Goal: Task Accomplishment & Management: Complete application form

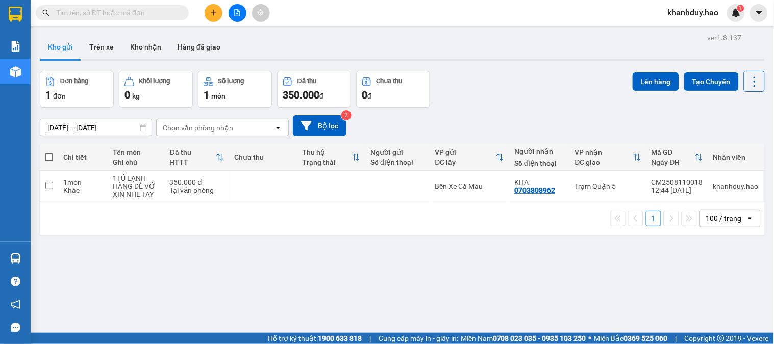
click at [175, 16] on input "text" at bounding box center [116, 12] width 120 height 11
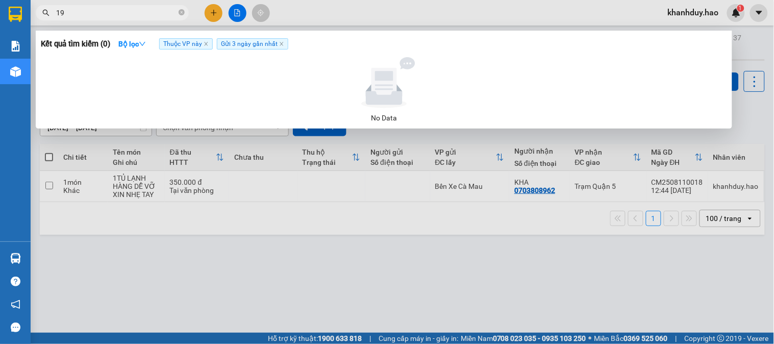
type input "1"
type input "0918144551"
click at [283, 41] on icon "close" at bounding box center [281, 43] width 5 height 5
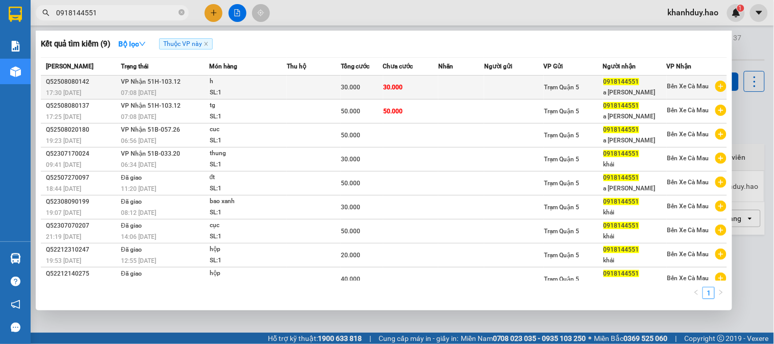
click at [432, 80] on td "30.000" at bounding box center [411, 88] width 56 height 24
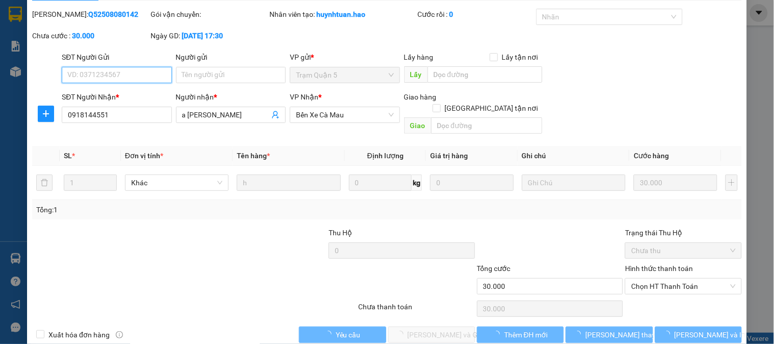
type input "0918144551"
type input "a [PERSON_NAME]"
type input "30.000"
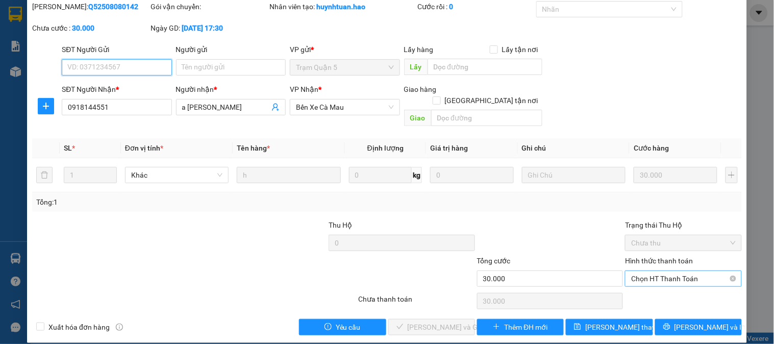
click at [666, 271] on span "Chọn HT Thanh Toán" at bounding box center [683, 278] width 104 height 15
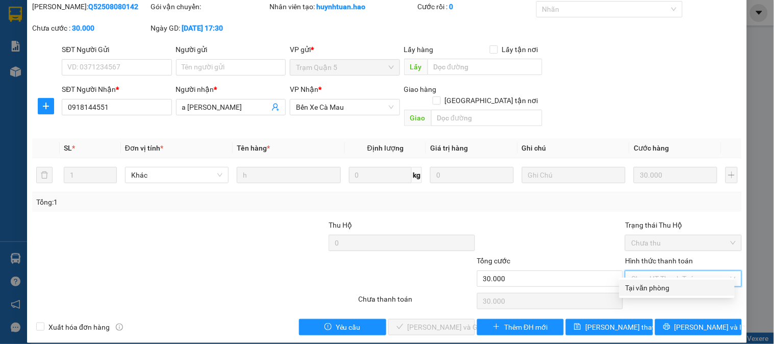
click at [666, 282] on div "Tại văn phòng" at bounding box center [677, 287] width 103 height 11
type input "0"
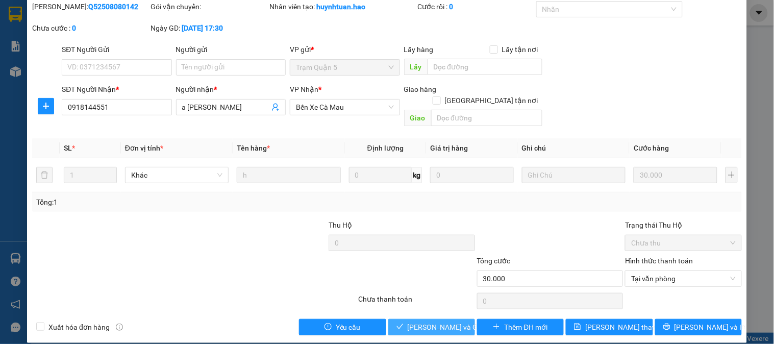
click at [440, 322] on span "[PERSON_NAME] và Giao hàng" at bounding box center [457, 327] width 98 height 11
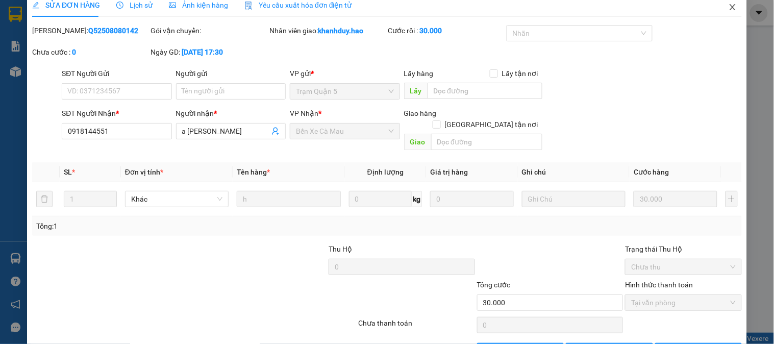
scroll to position [0, 0]
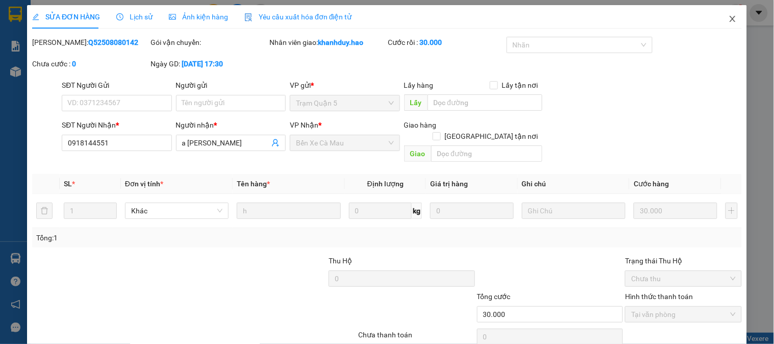
click at [729, 19] on icon "close" at bounding box center [733, 19] width 8 height 8
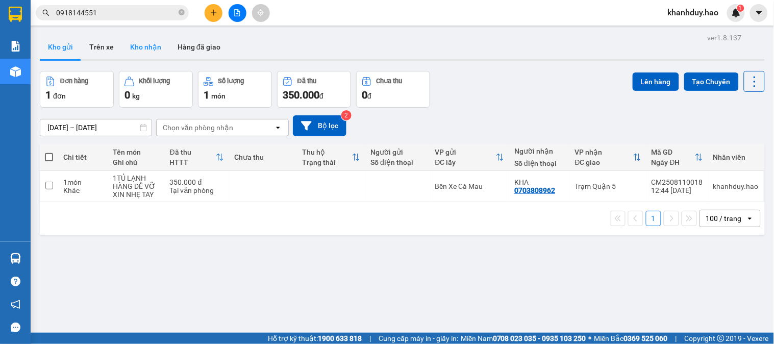
click at [130, 48] on button "Kho nhận" at bounding box center [145, 47] width 47 height 25
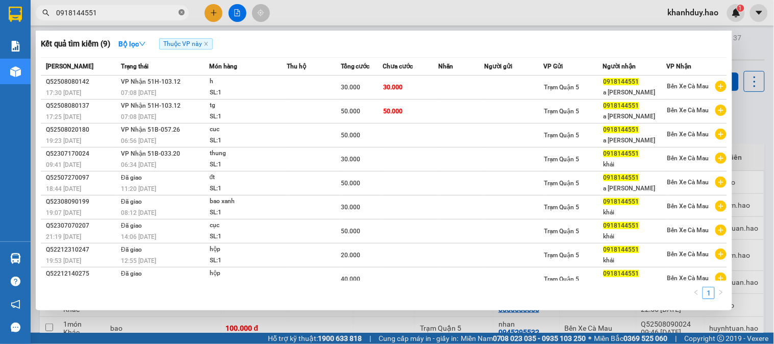
click at [179, 12] on icon "close-circle" at bounding box center [182, 12] width 6 height 6
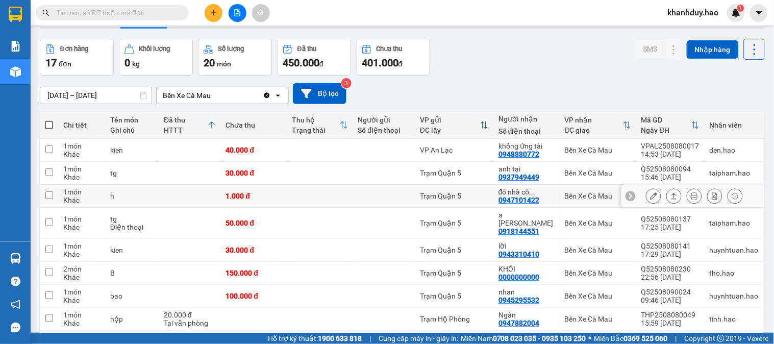
scroll to position [57, 0]
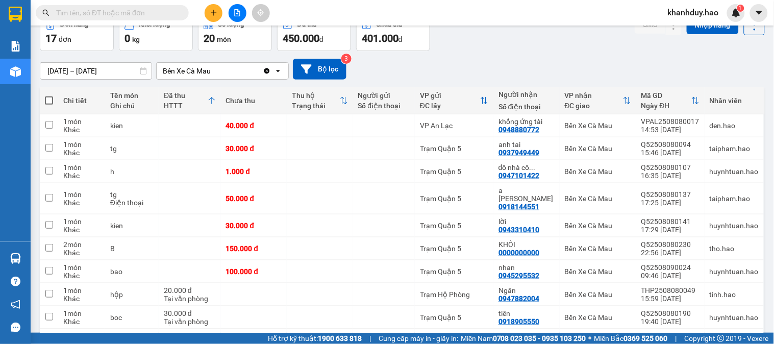
click at [103, 87] on th "Chi tiết" at bounding box center [81, 100] width 47 height 27
click at [113, 79] on div "[DATE] – [DATE]" at bounding box center [96, 70] width 112 height 17
click at [114, 70] on input "[DATE] – [DATE]" at bounding box center [95, 71] width 111 height 16
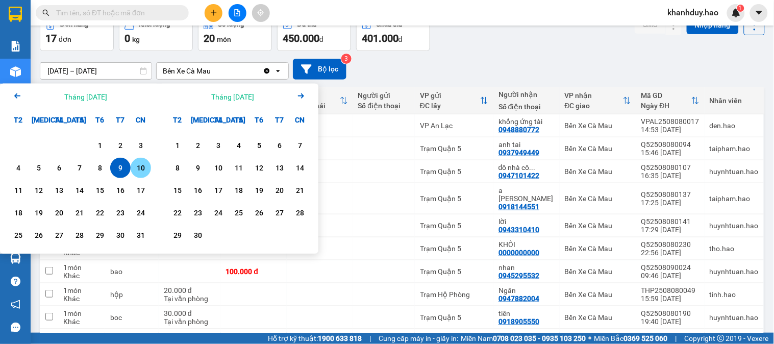
click at [144, 175] on div "10" at bounding box center [141, 168] width 20 height 20
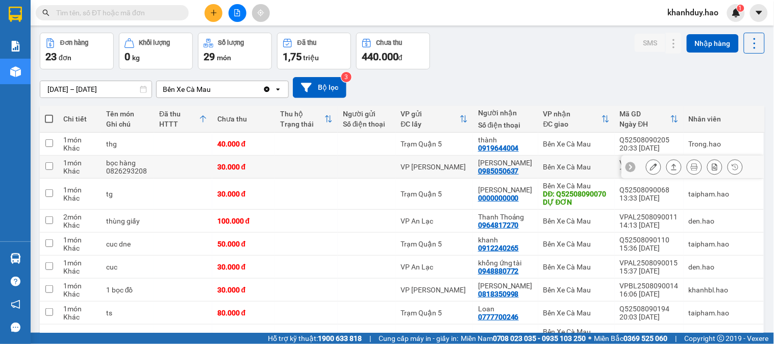
scroll to position [0, 0]
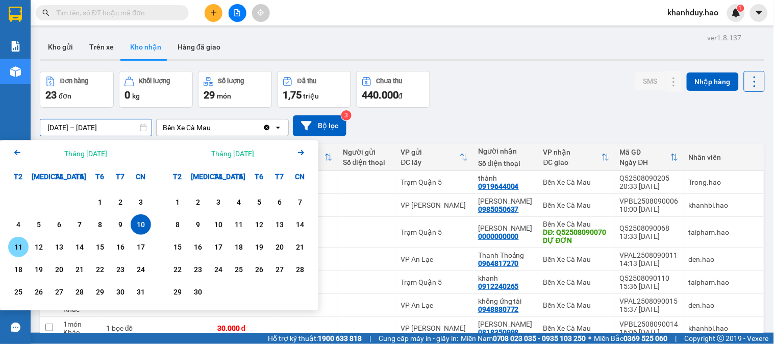
click at [19, 246] on div "11" at bounding box center [18, 247] width 14 height 12
type input "[DATE] – [DATE]"
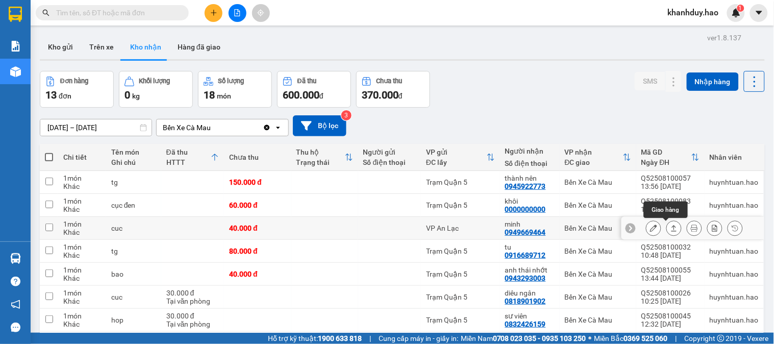
click at [671, 229] on icon at bounding box center [674, 228] width 7 height 7
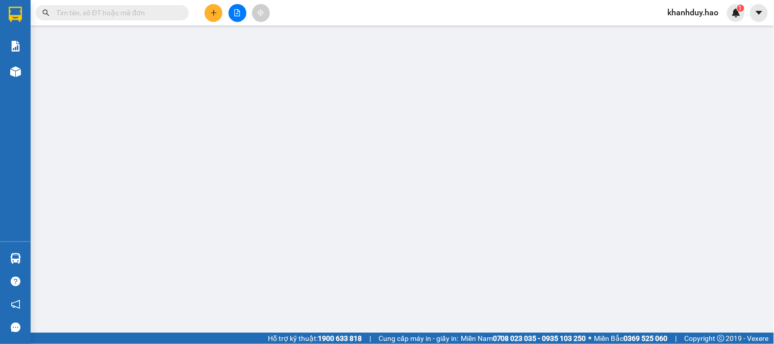
type input "0949669464"
type input "minh"
type input "40.000"
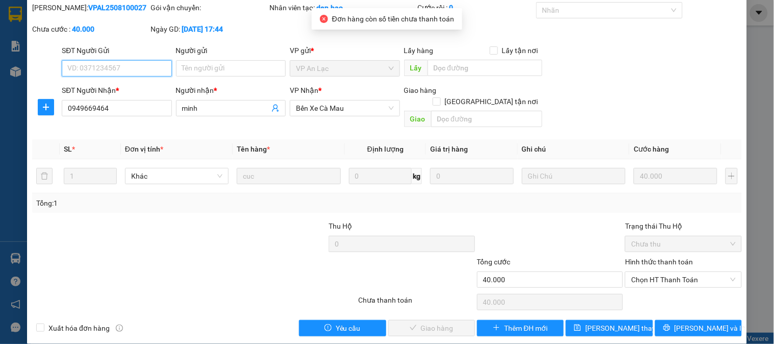
scroll to position [36, 0]
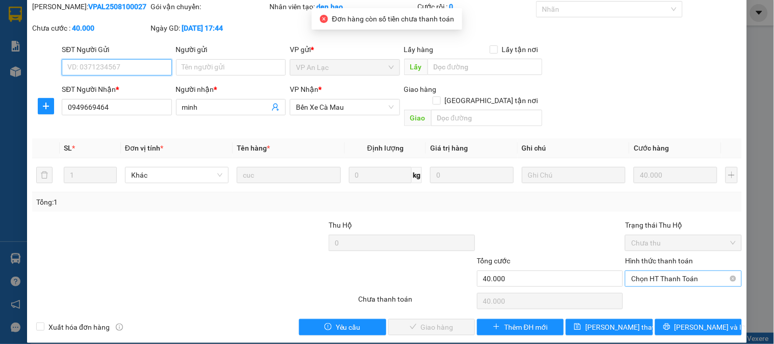
click at [665, 274] on span "Chọn HT Thanh Toán" at bounding box center [683, 278] width 104 height 15
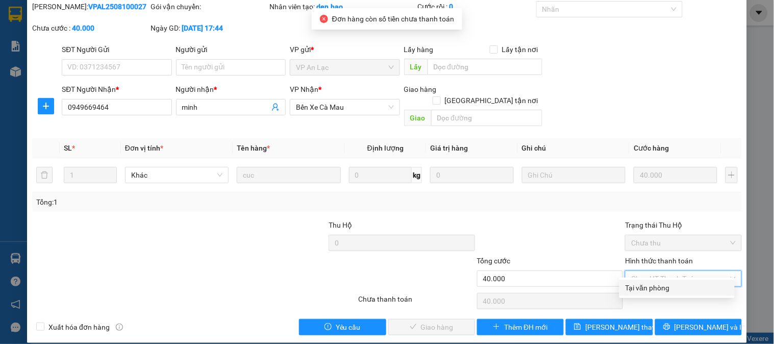
drag, startPoint x: 658, startPoint y: 288, endPoint x: 461, endPoint y: 315, distance: 198.9
click at [656, 289] on div "Tại văn phòng" at bounding box center [677, 287] width 103 height 11
type input "0"
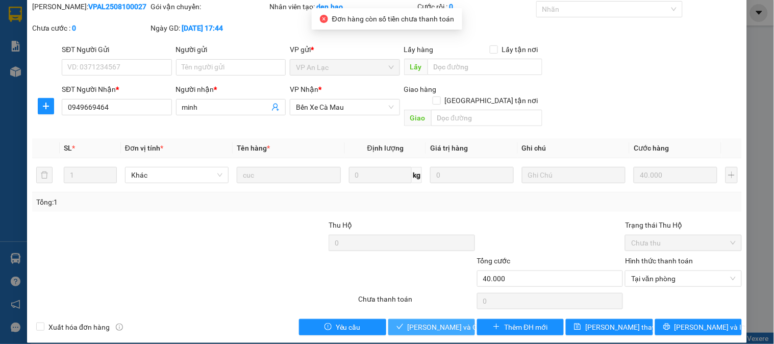
click at [436, 322] on span "[PERSON_NAME] và Giao hàng" at bounding box center [457, 327] width 98 height 11
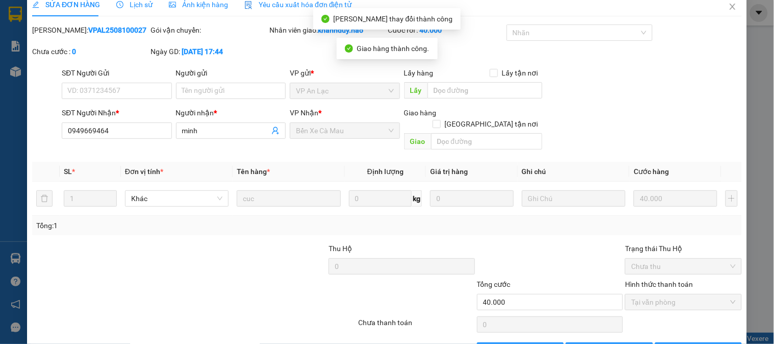
scroll to position [0, 0]
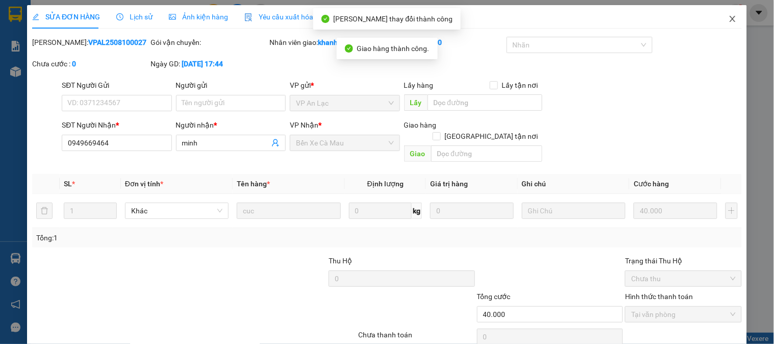
click at [728, 23] on span "Close" at bounding box center [733, 19] width 29 height 29
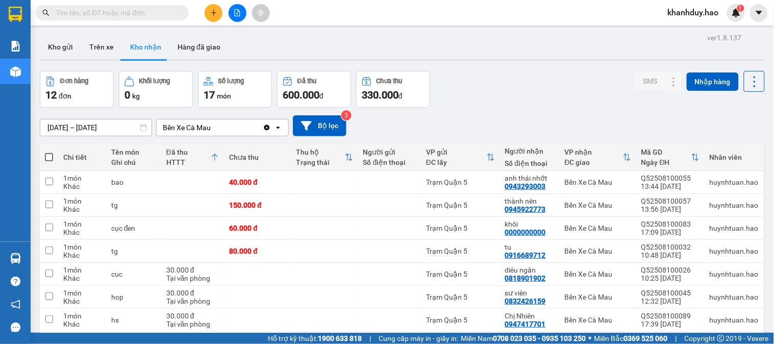
click at [218, 9] on button at bounding box center [214, 13] width 18 height 18
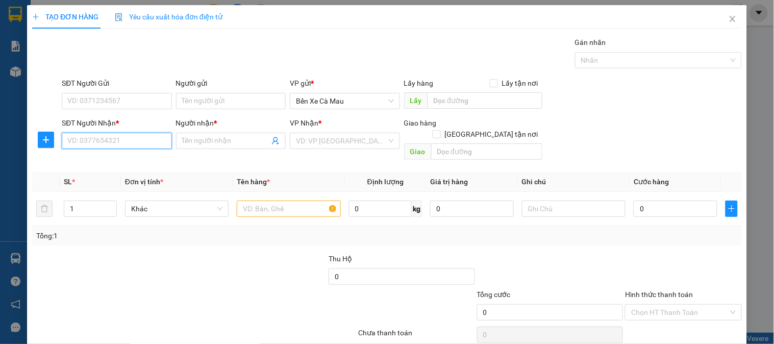
click at [94, 143] on input "SĐT Người Nhận *" at bounding box center [117, 141] width 110 height 16
click at [124, 143] on input "SĐT Người Nhận *" at bounding box center [117, 141] width 110 height 16
click at [133, 145] on input "SĐT Người Nhận *" at bounding box center [117, 141] width 110 height 16
type input "0"
type input "0399960818"
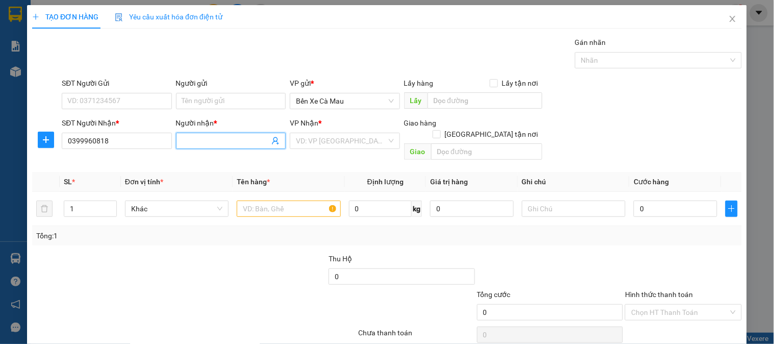
click at [222, 148] on span at bounding box center [231, 141] width 110 height 16
type input "q"
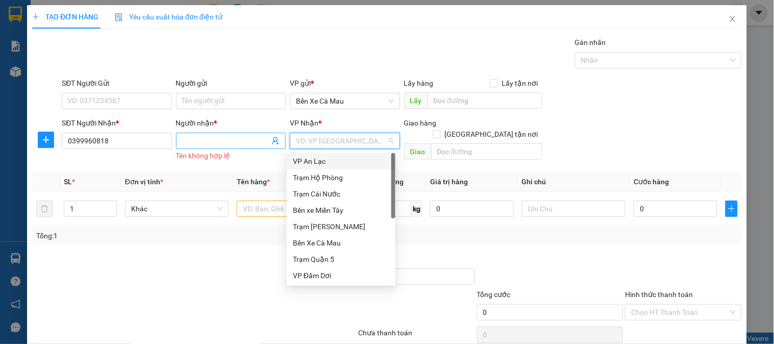
type input "Q"
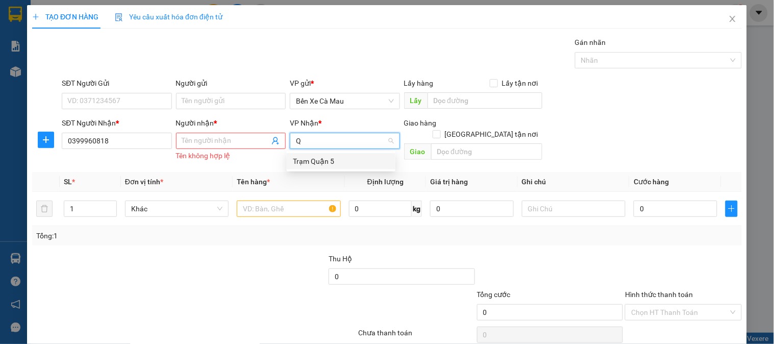
click at [307, 154] on div "Trạm Quận 5" at bounding box center [341, 161] width 109 height 16
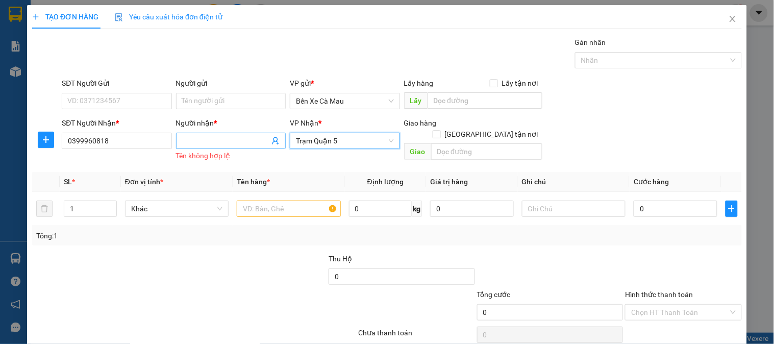
click at [247, 144] on input "Người nhận *" at bounding box center [225, 140] width 87 height 11
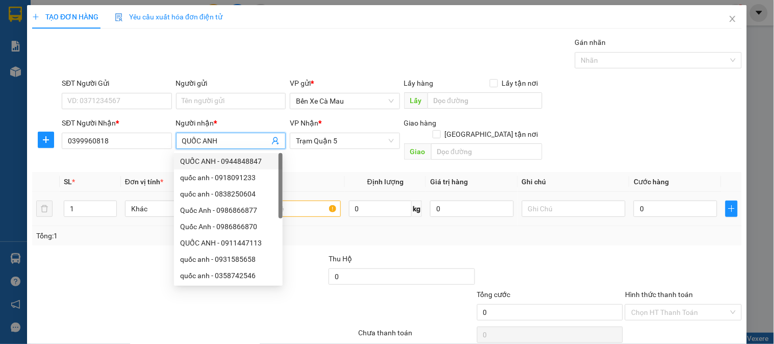
type input "QUỐC ANH"
click at [314, 201] on input "text" at bounding box center [289, 209] width 104 height 16
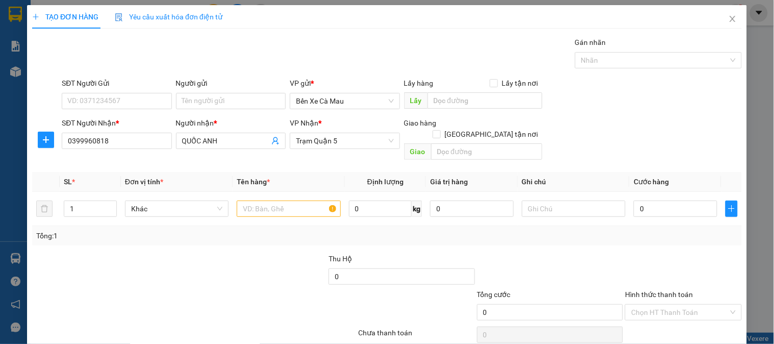
click at [340, 118] on div "VP Nhận *" at bounding box center [345, 122] width 110 height 11
click at [335, 147] on span "Trạm Quận 5" at bounding box center [344, 140] width 97 height 15
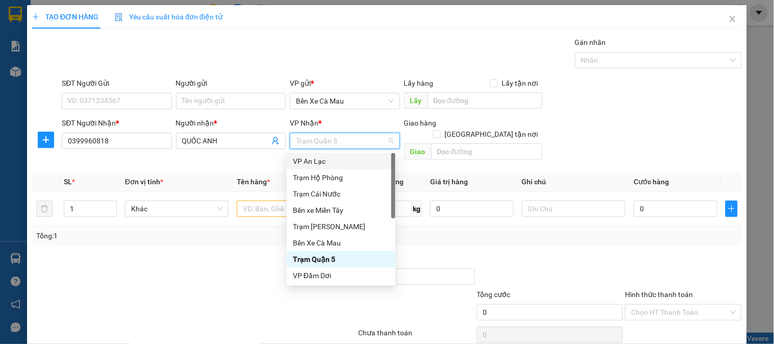
click at [333, 167] on div "VP An Lạc" at bounding box center [341, 161] width 109 height 16
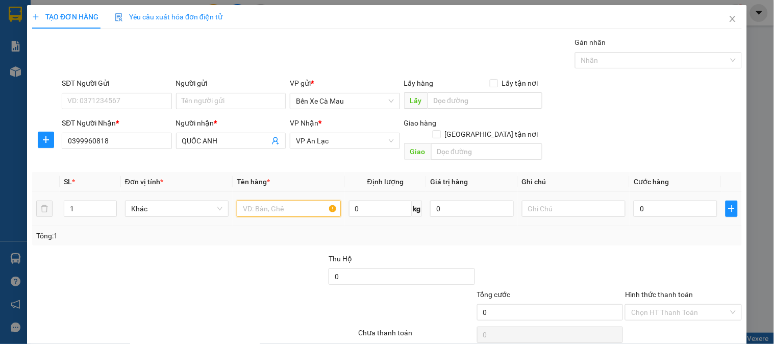
click at [244, 201] on input "text" at bounding box center [289, 209] width 104 height 16
type input "1TGY"
click at [672, 201] on input "0" at bounding box center [676, 209] width 84 height 16
type input "4"
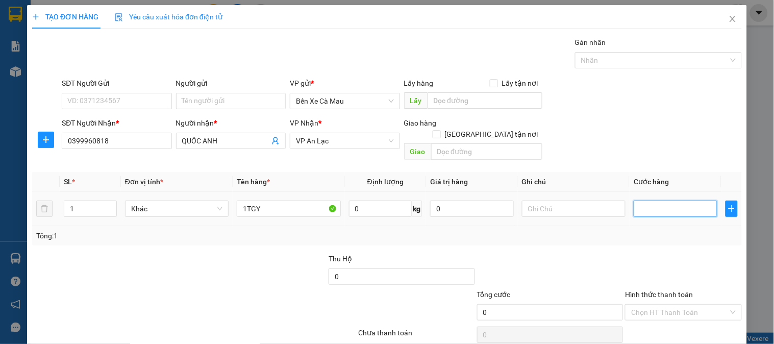
type input "4"
type input "40"
click at [702, 138] on div "SĐT Người Nhận * 0399960818 Người nhận * QUỐC ANH VP Nhận * VP An Lạc Giao hàng…" at bounding box center [402, 140] width 684 height 47
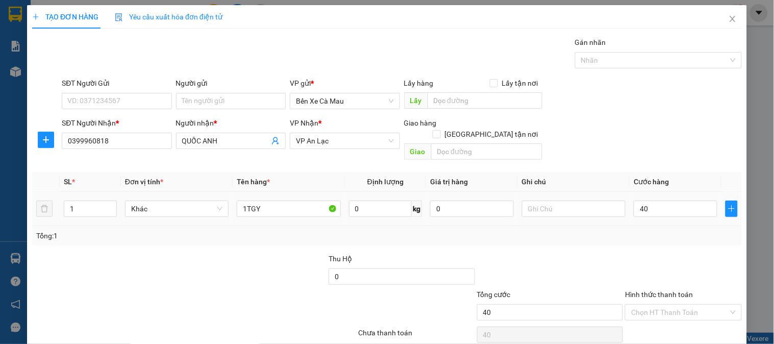
type input "40.000"
click at [565, 201] on input "text" at bounding box center [574, 209] width 104 height 16
type input "K"
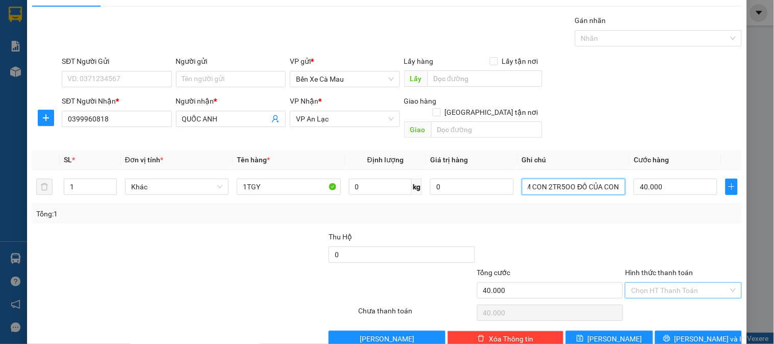
scroll to position [33, 0]
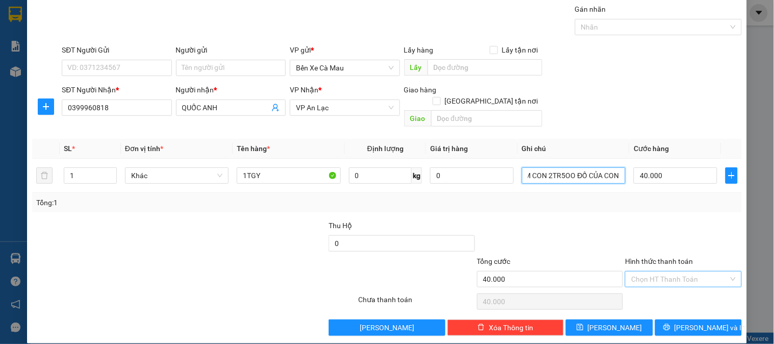
type input "CHÚ ĐEN THU DÙM CON 2TR5OO ĐỒ CỦA CON"
click at [663, 272] on input "Hình thức thanh toán" at bounding box center [679, 279] width 97 height 15
click at [665, 291] on div "Tại văn phòng" at bounding box center [677, 288] width 103 height 11
type input "0"
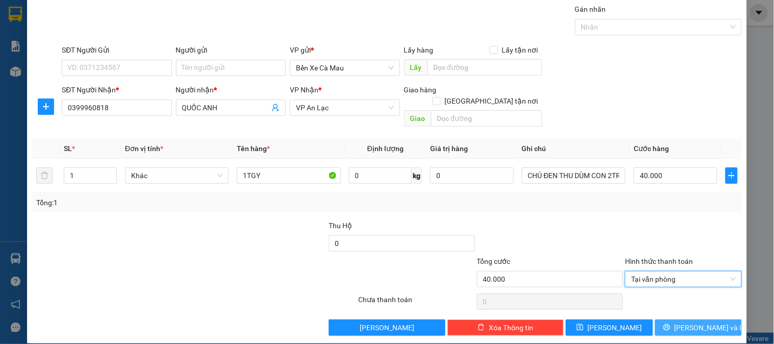
click at [701, 322] on span "[PERSON_NAME] và In" at bounding box center [710, 327] width 71 height 11
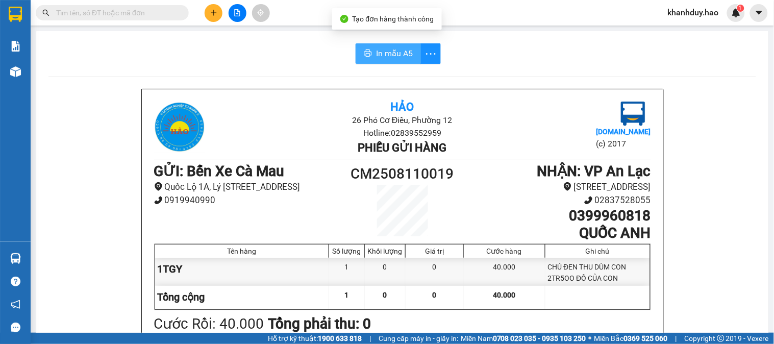
click at [359, 43] on button "In mẫu A5" at bounding box center [388, 53] width 65 height 20
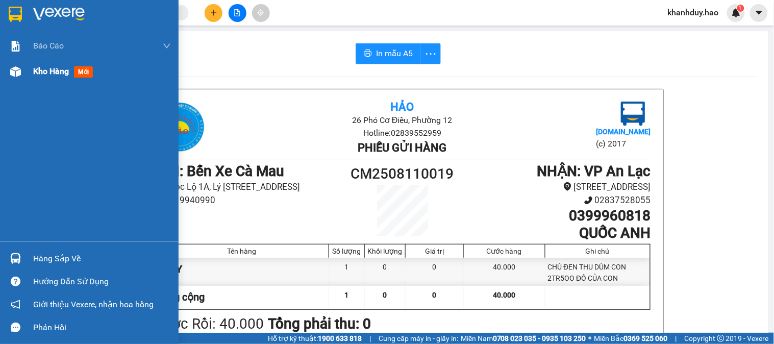
drag, startPoint x: 20, startPoint y: 84, endPoint x: 30, endPoint y: 79, distance: 10.8
click at [22, 83] on div "Báo cáo BC tiền công nợ Báo cáo dòng tiền (trưởng trạm) Doanh số tạo đơn theo V…" at bounding box center [89, 137] width 179 height 208
click at [30, 79] on div "Kho hàng mới" at bounding box center [89, 72] width 179 height 26
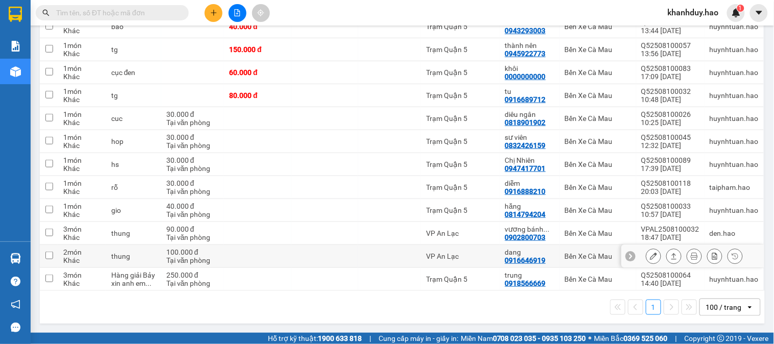
scroll to position [100, 0]
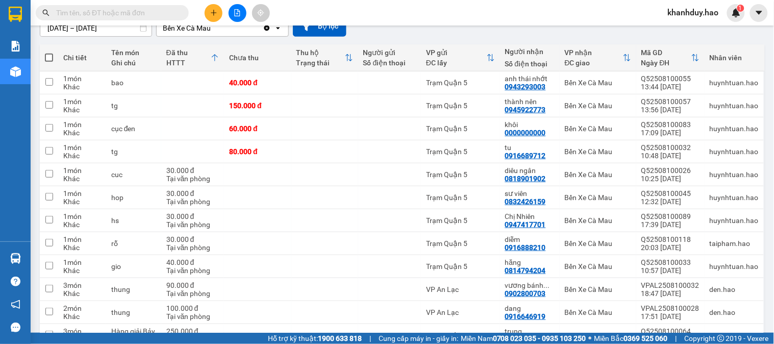
click at [206, 19] on div at bounding box center [237, 13] width 77 height 18
click at [207, 13] on button at bounding box center [214, 13] width 18 height 18
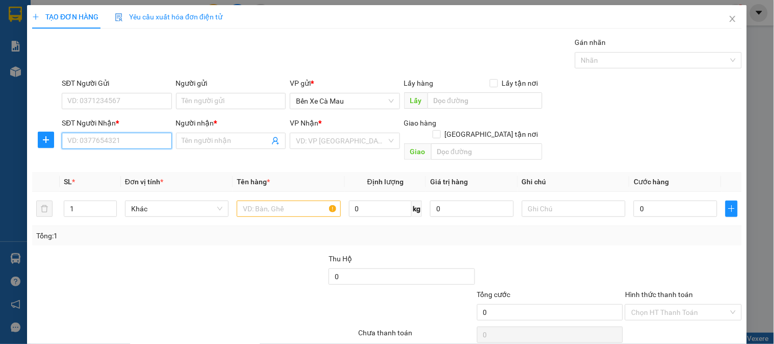
click at [93, 142] on input "SĐT Người Nhận *" at bounding box center [117, 141] width 110 height 16
click at [119, 163] on div "0946682782 - toàn" at bounding box center [115, 161] width 96 height 11
type input "0946682782"
type input "toàn"
type input "30.000"
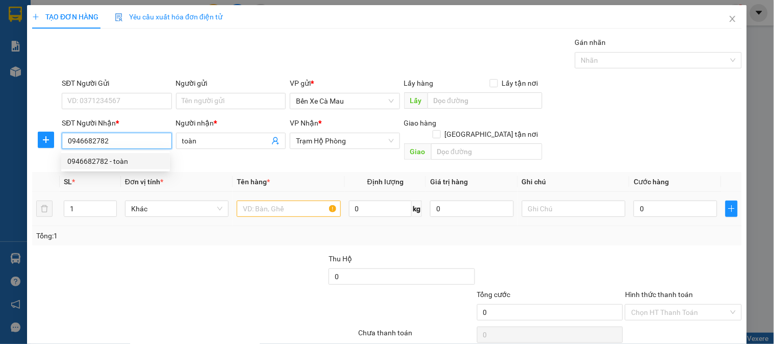
type input "30.000"
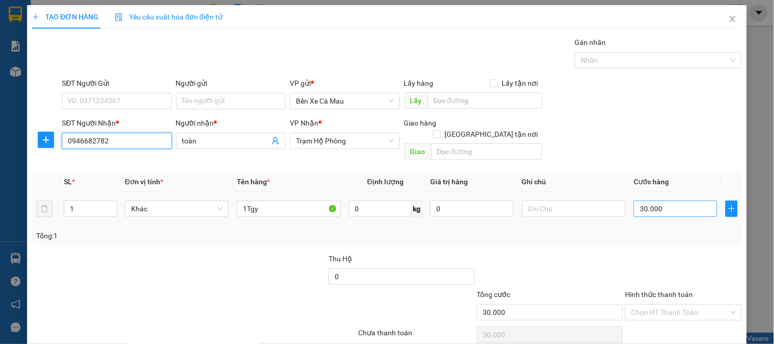
type input "0946682782"
click at [657, 201] on input "30.000" at bounding box center [676, 209] width 84 height 16
type input "0"
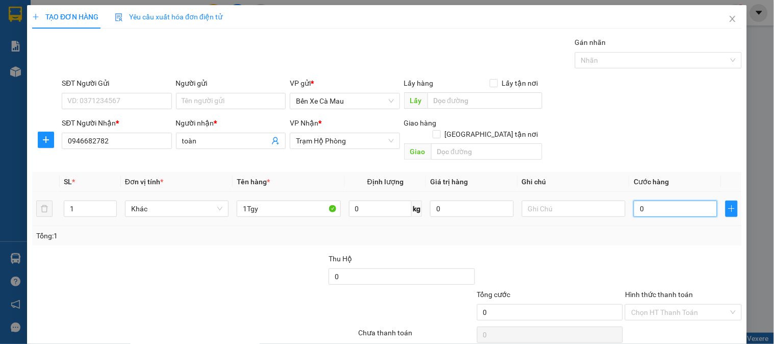
type input "5"
type input "005"
type input "50"
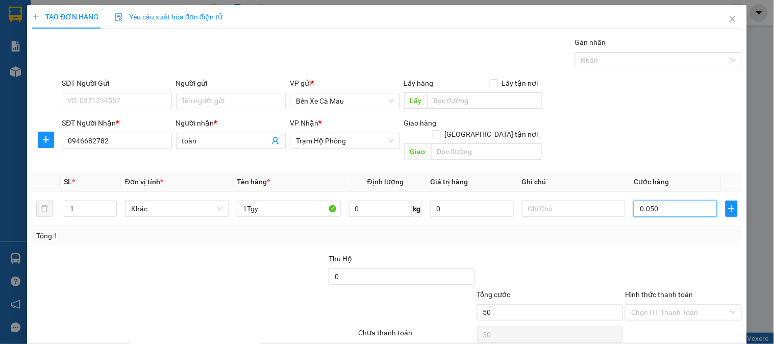
type input "0.050"
click at [657, 130] on div "SĐT Người Nhận * 0946682782 Người nhận * toàn VP Nhận * Trạm Hộ Phòng Giao hàng…" at bounding box center [402, 140] width 684 height 47
type input "50.000"
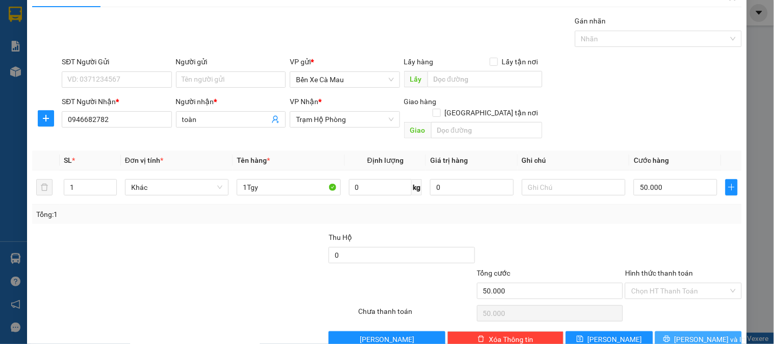
scroll to position [33, 0]
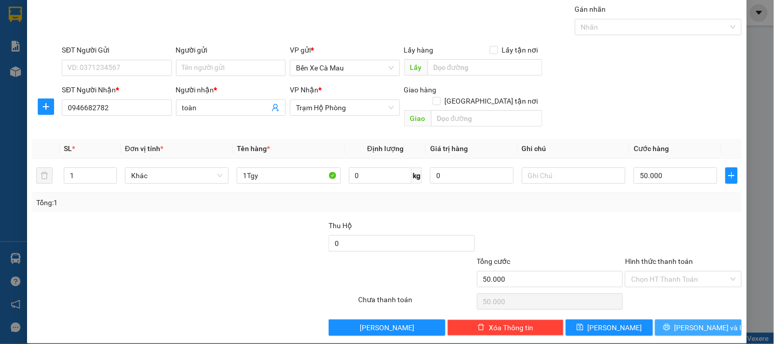
click at [670, 320] on button "[PERSON_NAME] và In" at bounding box center [698, 328] width 87 height 16
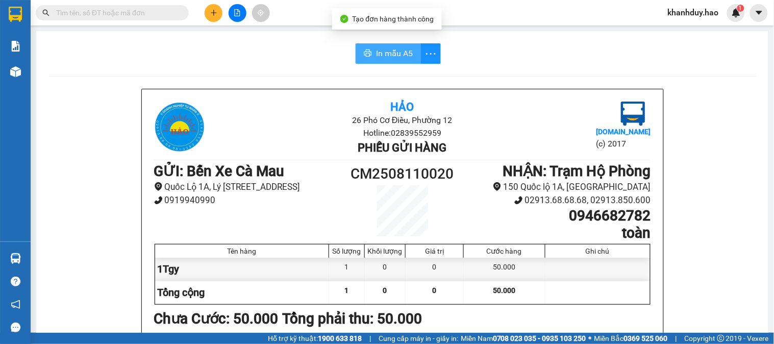
click at [376, 43] on button "In mẫu A5" at bounding box center [388, 53] width 65 height 20
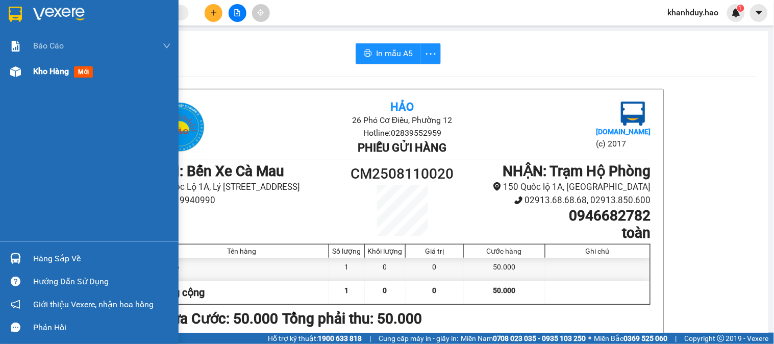
click at [54, 76] on span "Kho hàng" at bounding box center [51, 71] width 36 height 10
click at [59, 76] on span "Kho hàng" at bounding box center [51, 71] width 36 height 10
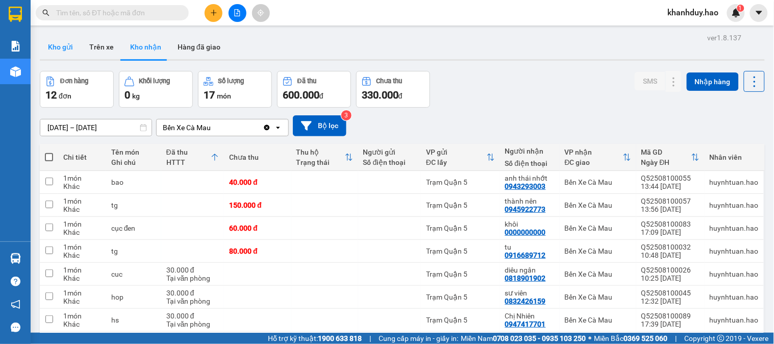
click at [60, 44] on button "Kho gửi" at bounding box center [60, 47] width 41 height 25
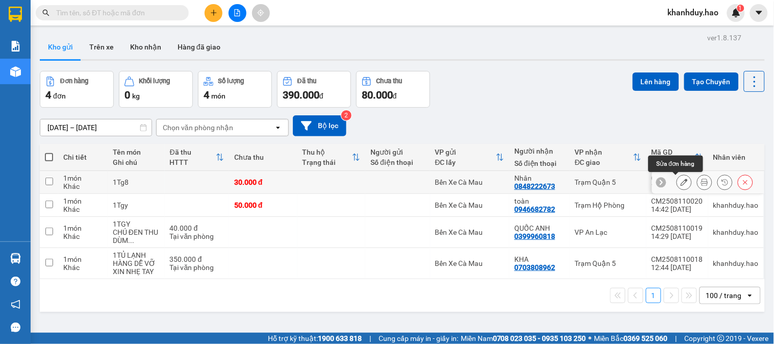
click at [701, 182] on icon at bounding box center [704, 182] width 7 height 7
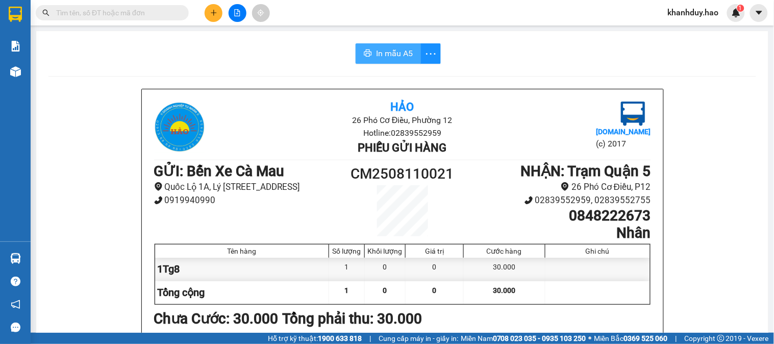
click at [383, 53] on span "In mẫu A5" at bounding box center [394, 53] width 37 height 13
click at [205, 61] on div "In mẫu A5" at bounding box center [402, 53] width 708 height 20
click at [215, 13] on icon "plus" at bounding box center [214, 12] width 6 height 1
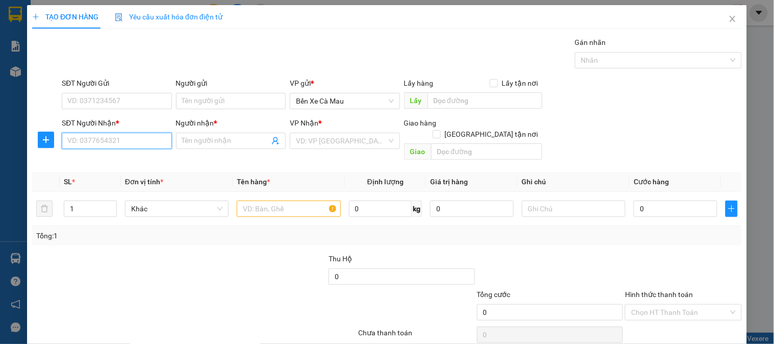
click at [87, 139] on input "SĐT Người Nhận *" at bounding box center [117, 141] width 110 height 16
click at [143, 160] on div "0939701668 - NGOAN" at bounding box center [115, 161] width 96 height 11
type input "0939701668"
type input "NGOAN"
type input "40.000"
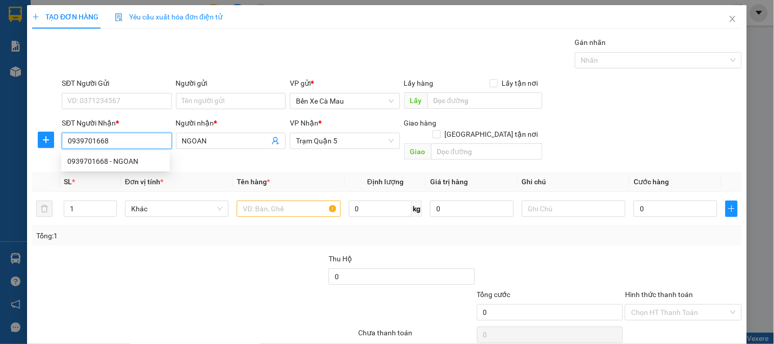
type input "40.000"
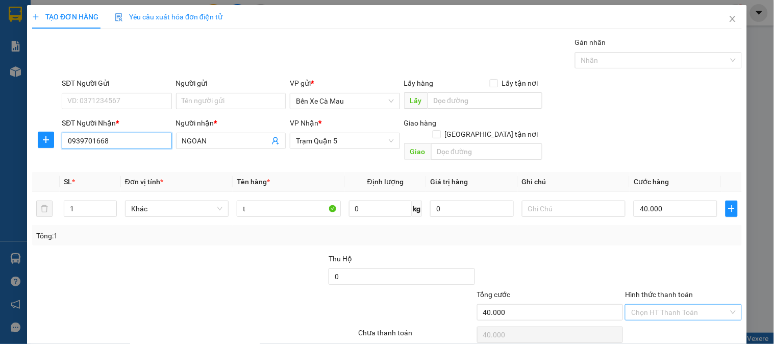
scroll to position [33, 0]
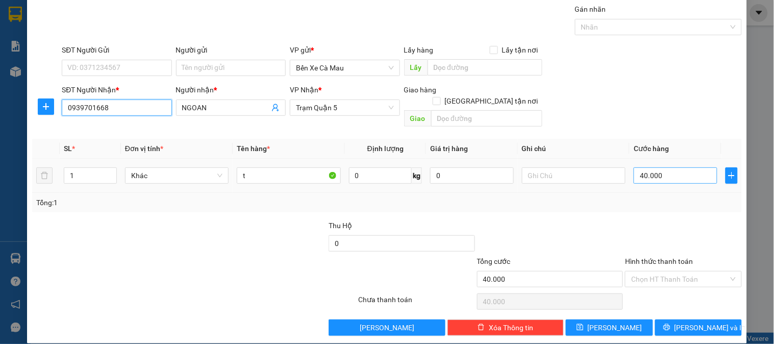
type input "0939701668"
click at [660, 172] on input "40.000" at bounding box center [676, 175] width 84 height 16
type input "0"
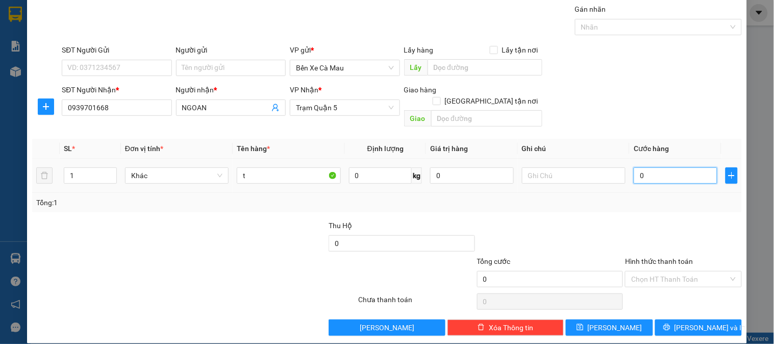
type input "3"
type input "003"
type input "30"
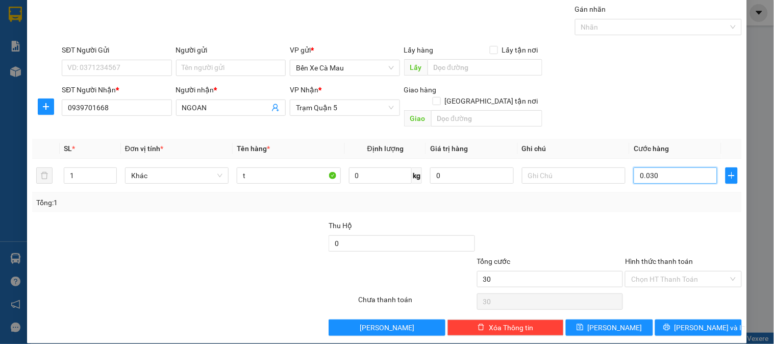
type input "0.030"
type input "30.000"
drag, startPoint x: 674, startPoint y: 104, endPoint x: 712, endPoint y: 278, distance: 178.5
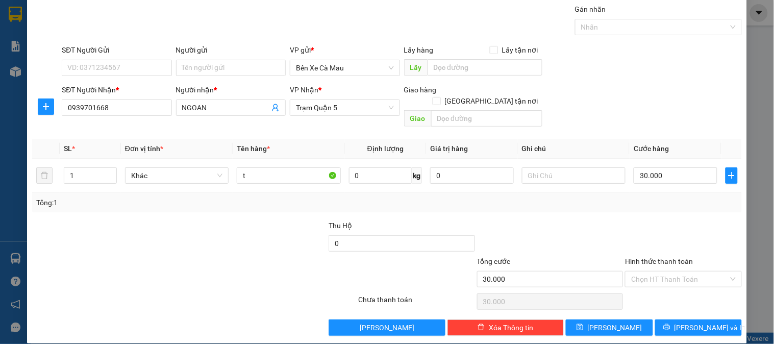
click at [676, 114] on div "SĐT Người Nhận * 0939701668 Người nhận * NGOAN VP Nhận * Trạm Quận 5 Giao hàng …" at bounding box center [402, 107] width 684 height 47
click at [692, 272] on input "Hình thức thanh toán" at bounding box center [679, 279] width 97 height 15
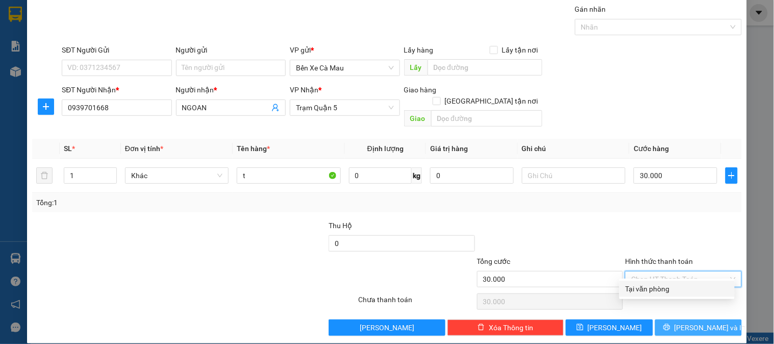
drag, startPoint x: 670, startPoint y: 289, endPoint x: 671, endPoint y: 313, distance: 23.5
click at [670, 293] on div "Tại văn phòng" at bounding box center [677, 288] width 103 height 11
type input "0"
click at [671, 324] on icon "printer" at bounding box center [667, 327] width 7 height 7
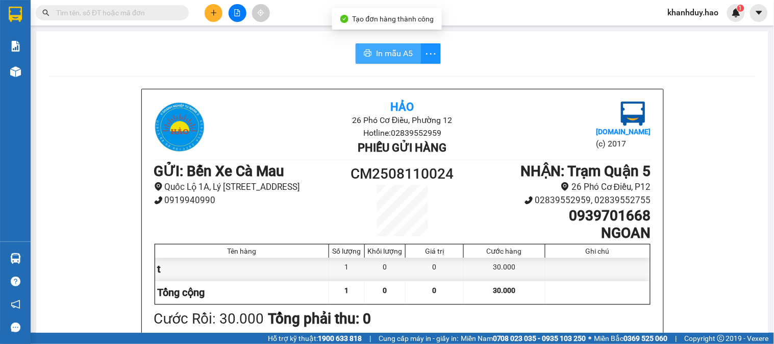
click at [378, 47] on span "In mẫu A5" at bounding box center [394, 53] width 37 height 13
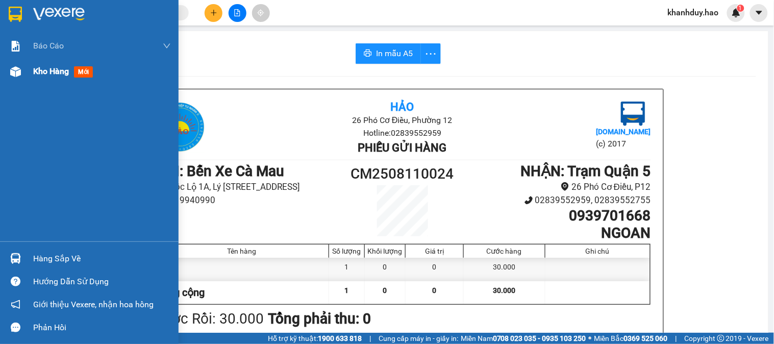
click at [36, 76] on span "Kho hàng" at bounding box center [51, 71] width 36 height 10
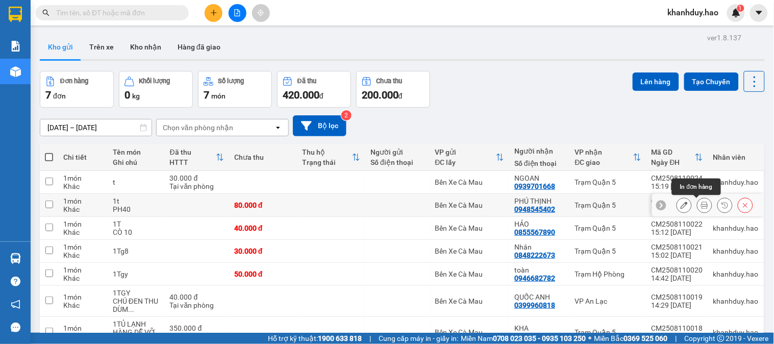
click at [698, 201] on button at bounding box center [705, 206] width 14 height 18
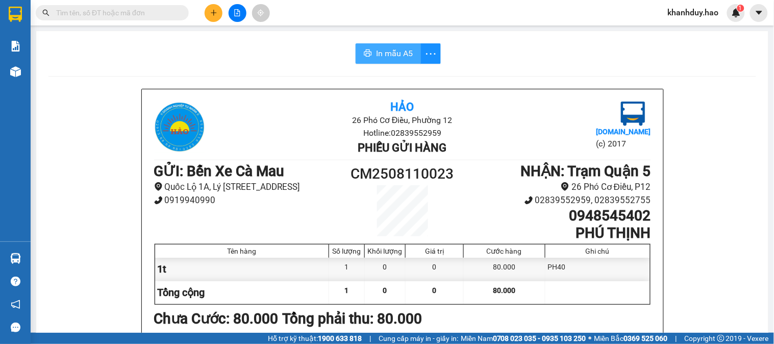
click at [410, 55] on button "In mẫu A5" at bounding box center [388, 53] width 65 height 20
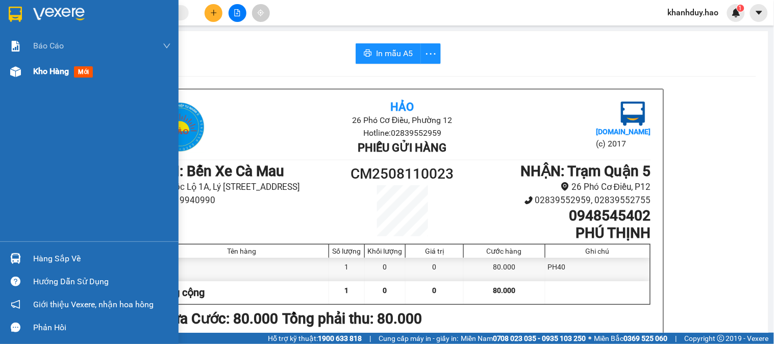
click at [36, 70] on span "Kho hàng" at bounding box center [51, 71] width 36 height 10
click at [39, 70] on span "Kho hàng" at bounding box center [51, 71] width 36 height 10
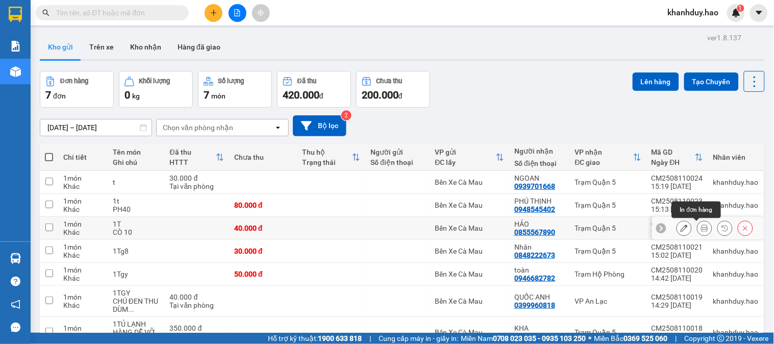
click at [698, 232] on button at bounding box center [705, 228] width 14 height 18
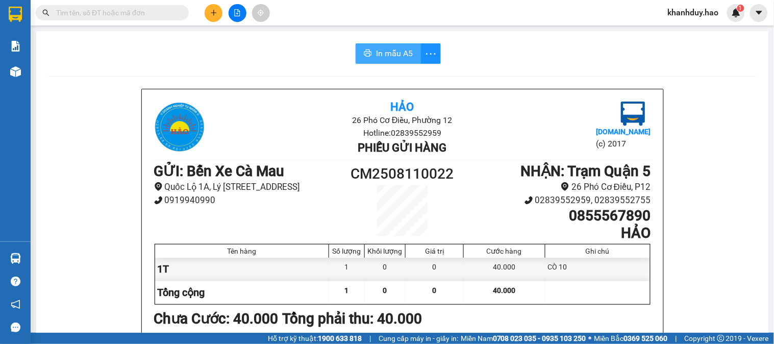
drag, startPoint x: 377, startPoint y: 33, endPoint x: 383, endPoint y: 53, distance: 21.0
click at [383, 53] on span "In mẫu A5" at bounding box center [394, 53] width 37 height 13
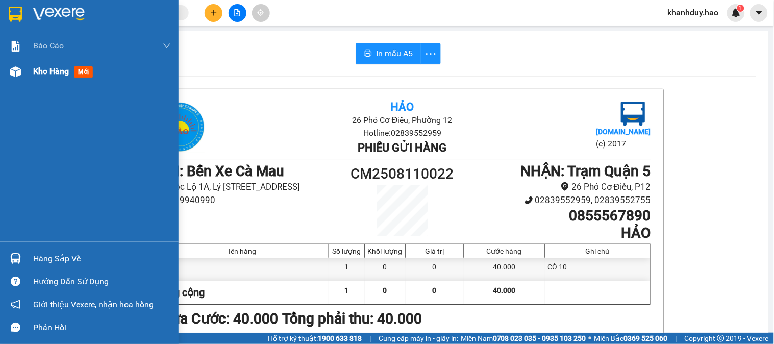
click at [48, 78] on div "Kho hàng mới" at bounding box center [102, 72] width 138 height 26
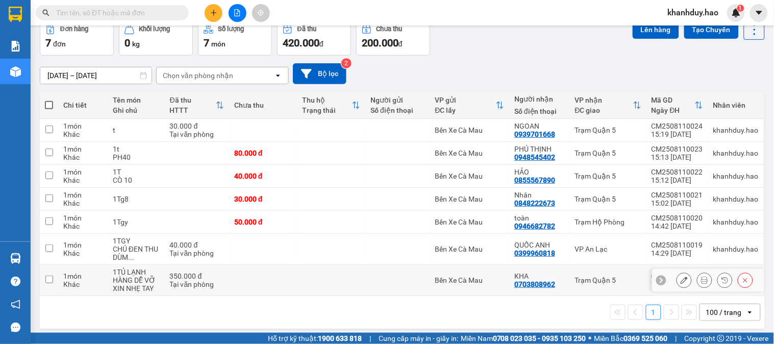
scroll to position [58, 0]
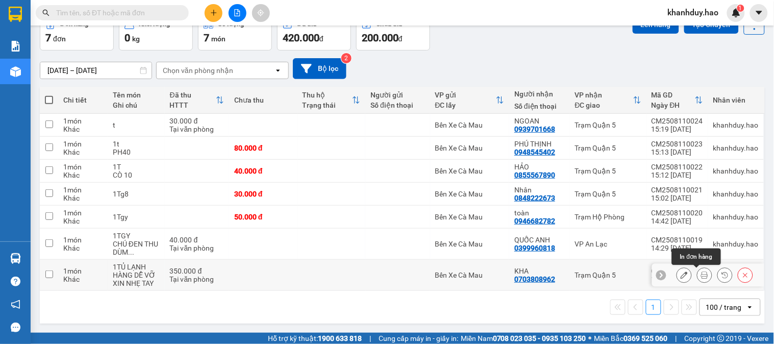
click at [701, 276] on button at bounding box center [705, 275] width 14 height 18
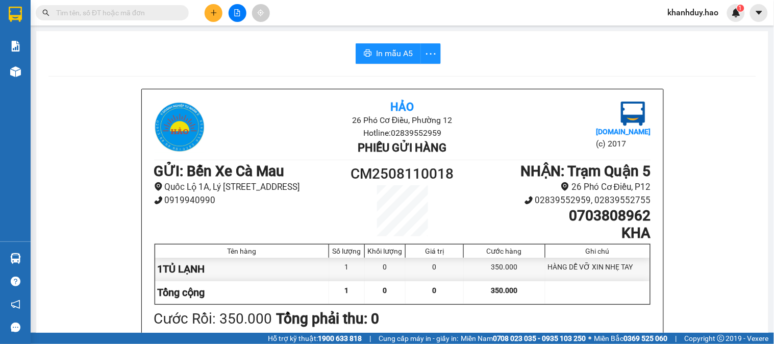
click at [214, 16] on button at bounding box center [214, 13] width 18 height 18
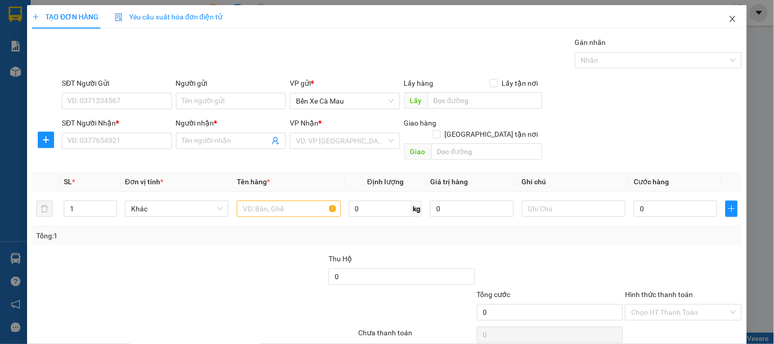
click at [730, 17] on icon "close" at bounding box center [733, 19] width 6 height 6
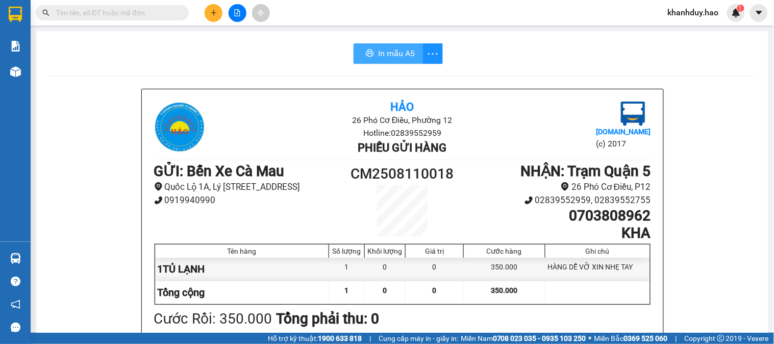
click at [391, 55] on span "In mẫu A5" at bounding box center [396, 53] width 37 height 13
drag, startPoint x: 203, startPoint y: 14, endPoint x: 226, endPoint y: 17, distance: 23.7
click at [203, 14] on div at bounding box center [237, 13] width 77 height 18
click at [229, 15] on button at bounding box center [238, 13] width 18 height 18
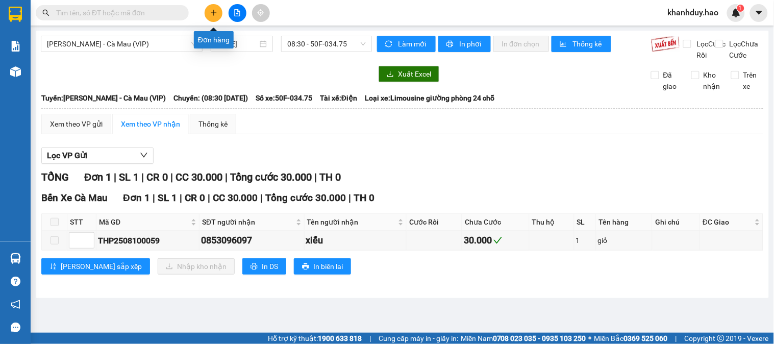
click at [215, 8] on button at bounding box center [214, 13] width 18 height 18
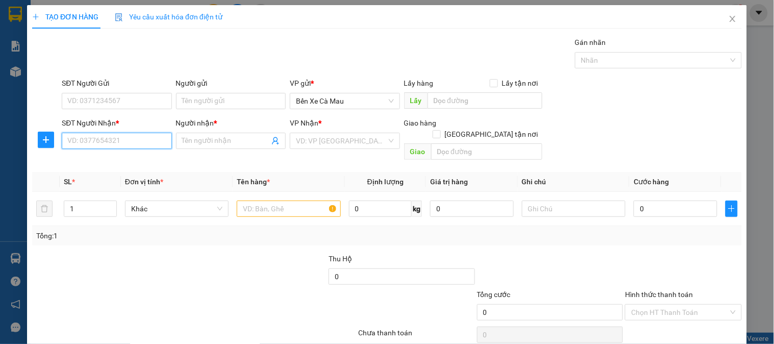
click at [118, 144] on input "SĐT Người Nhận *" at bounding box center [117, 141] width 110 height 16
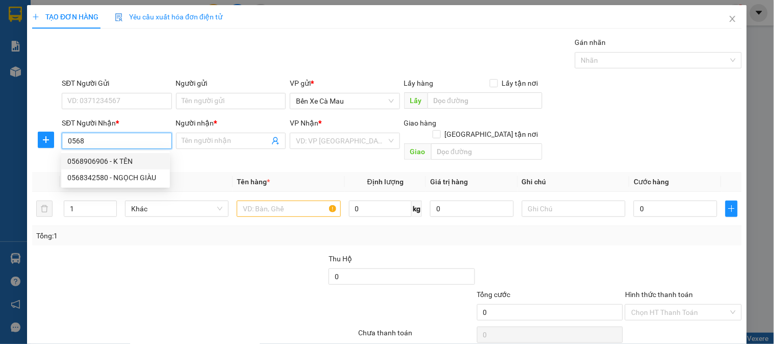
click at [133, 159] on div "0568906906 - K TÊN" at bounding box center [115, 161] width 96 height 11
type input "0568906906"
type input "K TÊN"
type input "40.000"
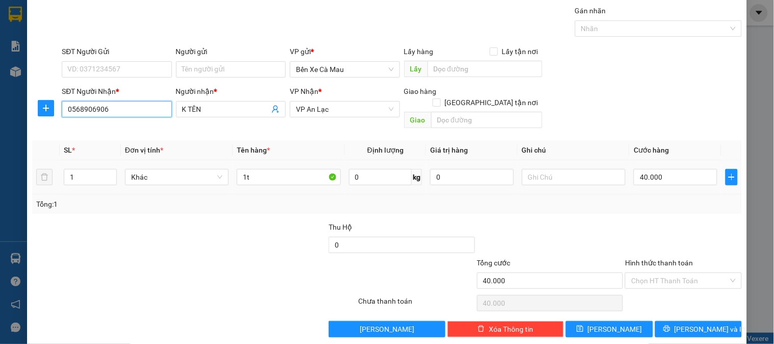
scroll to position [33, 0]
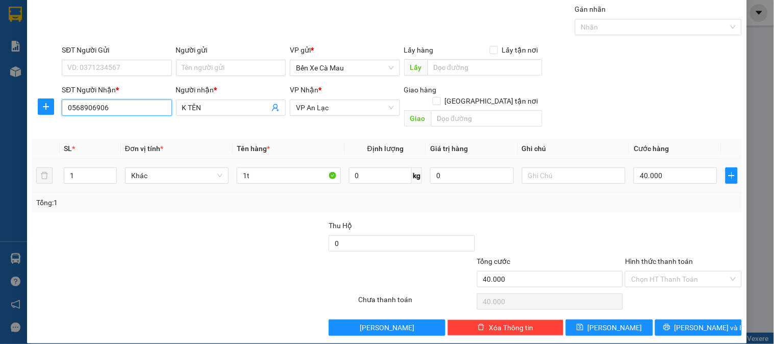
type input "0568906906"
click at [707, 177] on td "40.000" at bounding box center [676, 176] width 92 height 34
click at [697, 167] on input "40.000" at bounding box center [676, 175] width 84 height 16
type input "0"
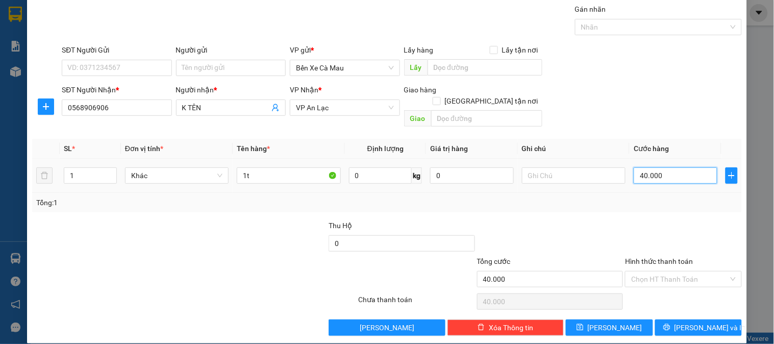
type input "0"
type input "5"
type input "005"
type input "50"
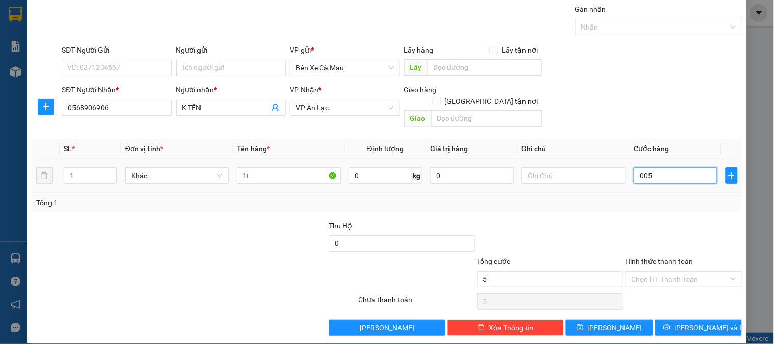
type input "50"
type input "0.050"
click at [693, 139] on th "Cước hàng" at bounding box center [676, 149] width 92 height 20
type input "50.000"
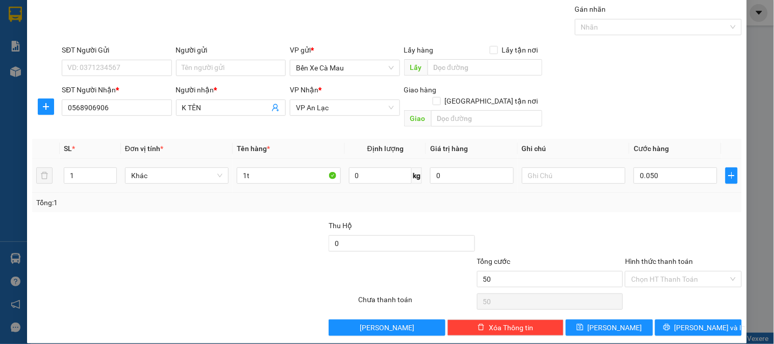
type input "50.000"
click at [693, 322] on span "[PERSON_NAME] và In" at bounding box center [710, 327] width 71 height 11
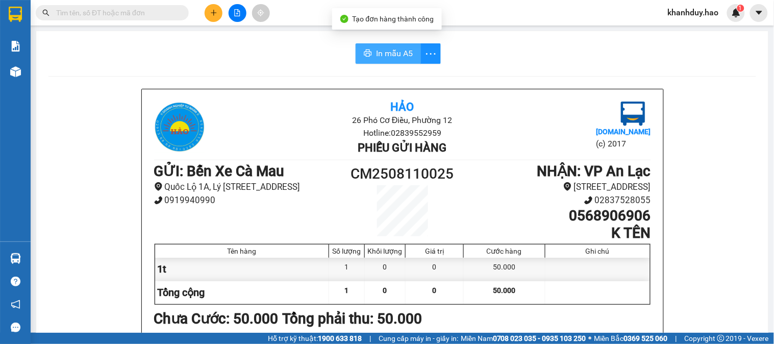
click at [404, 59] on span "In mẫu A5" at bounding box center [394, 53] width 37 height 13
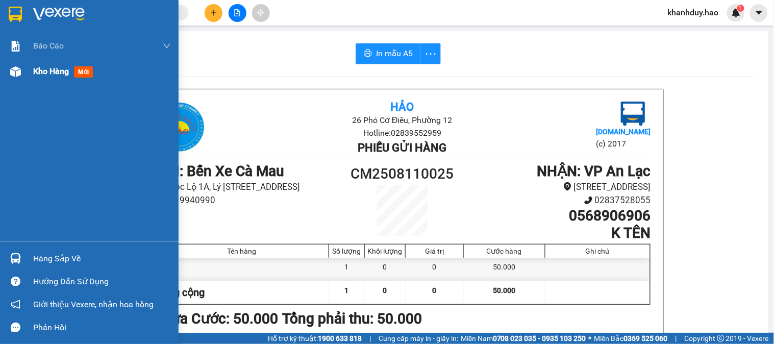
click at [56, 70] on span "Kho hàng" at bounding box center [51, 71] width 36 height 10
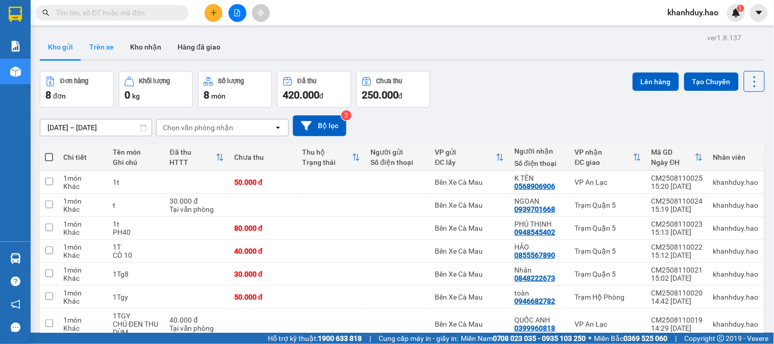
click at [104, 50] on button "Trên xe" at bounding box center [101, 47] width 41 height 25
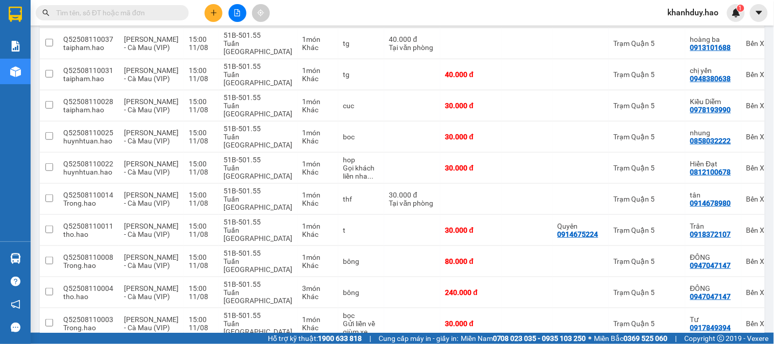
scroll to position [196, 0]
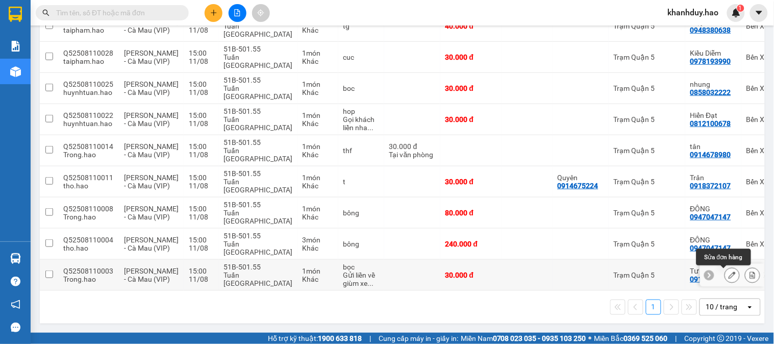
click at [729, 272] on icon at bounding box center [732, 275] width 7 height 7
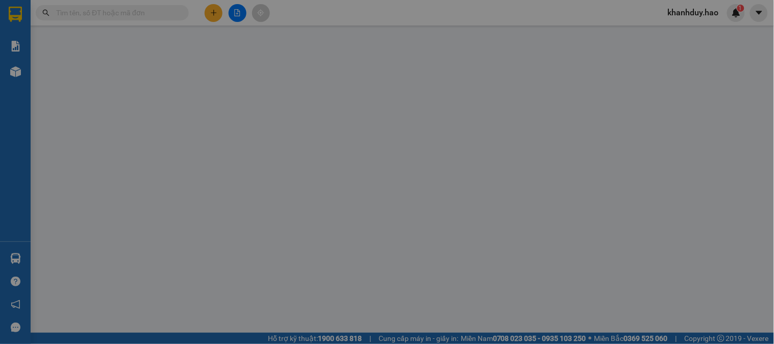
type input "0917849394"
type input "Tư"
type input "30.000"
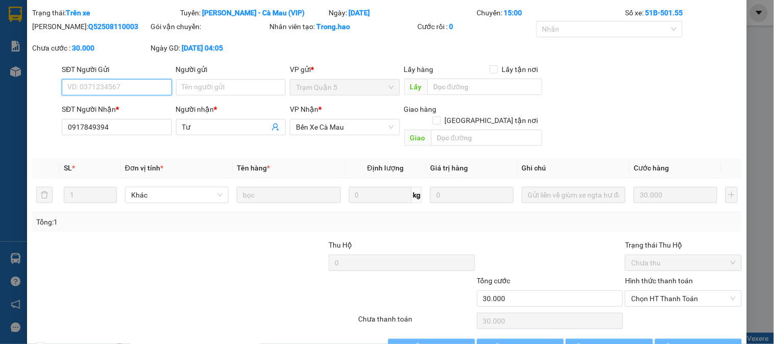
scroll to position [49, 0]
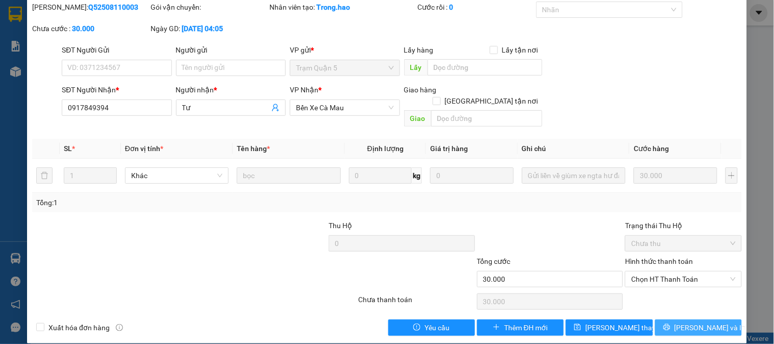
click at [717, 320] on button "[PERSON_NAME] và In" at bounding box center [698, 328] width 87 height 16
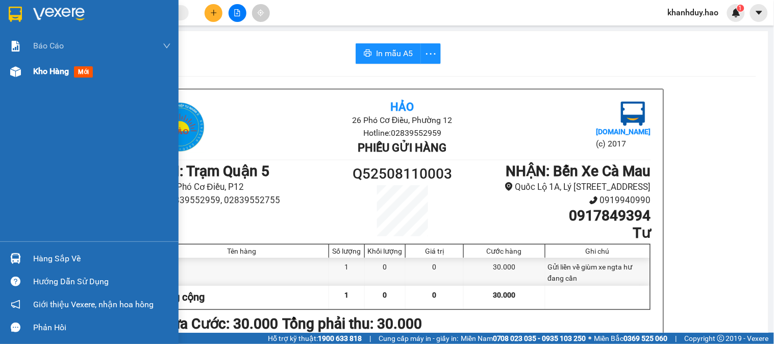
click at [26, 80] on div "Kho hàng mới" at bounding box center [89, 72] width 179 height 26
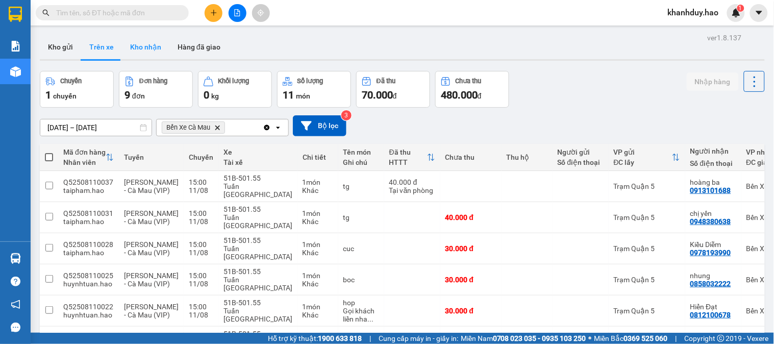
click at [150, 37] on button "Kho nhận" at bounding box center [145, 47] width 47 height 25
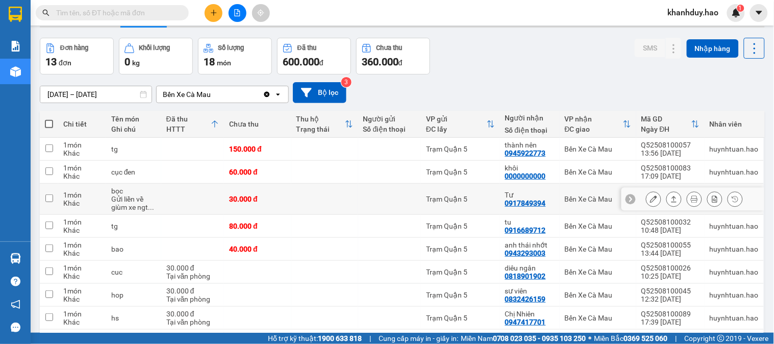
scroll to position [57, 0]
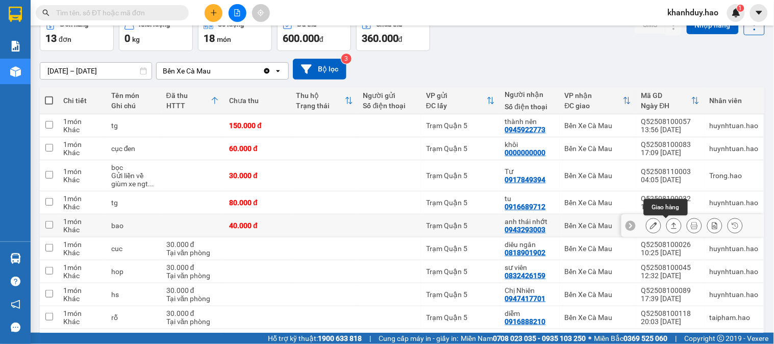
click at [671, 228] on icon at bounding box center [674, 225] width 7 height 7
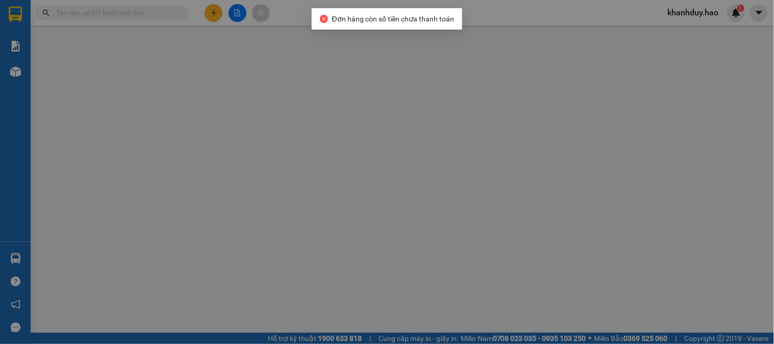
type input "0943293003"
type input "anh thái nhớt"
type input "40.000"
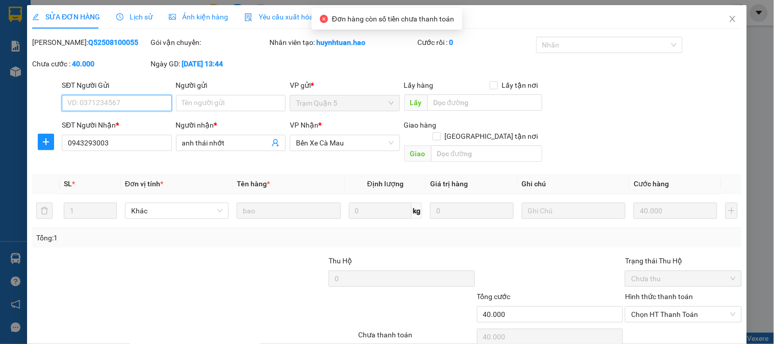
scroll to position [9, 0]
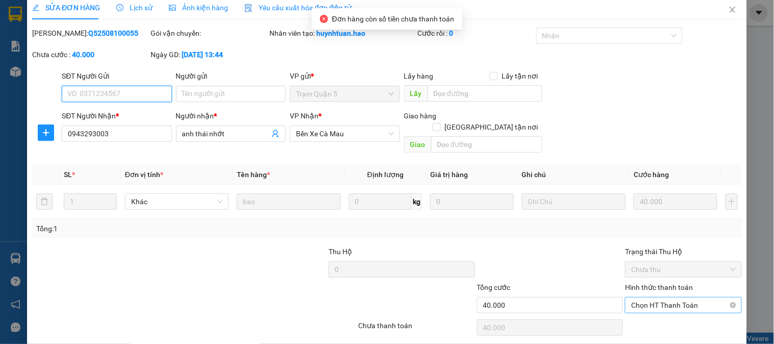
click at [665, 298] on span "Chọn HT Thanh Toán" at bounding box center [683, 305] width 104 height 15
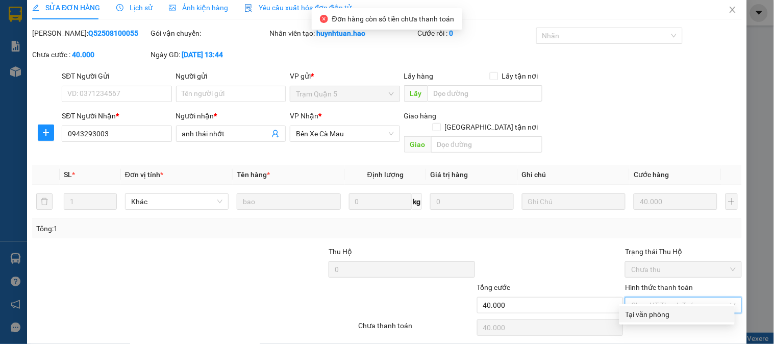
drag, startPoint x: 665, startPoint y: 303, endPoint x: 492, endPoint y: 324, distance: 174.2
click at [662, 314] on div "Tại văn phòng" at bounding box center [677, 314] width 103 height 11
type input "0"
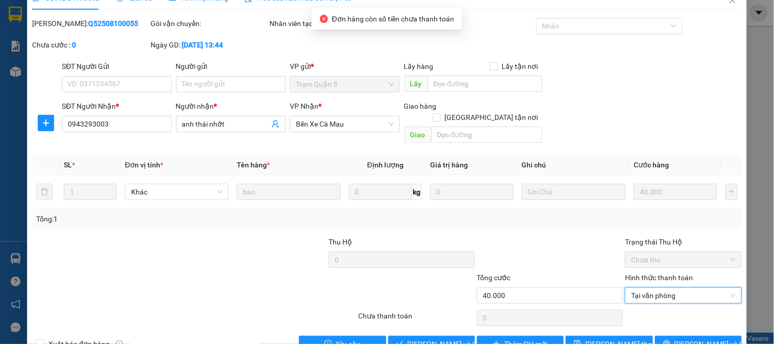
scroll to position [36, 0]
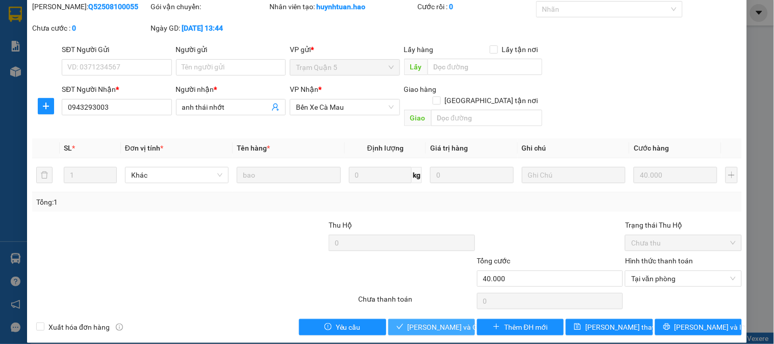
click at [440, 323] on button "[PERSON_NAME] và Giao hàng" at bounding box center [431, 327] width 87 height 16
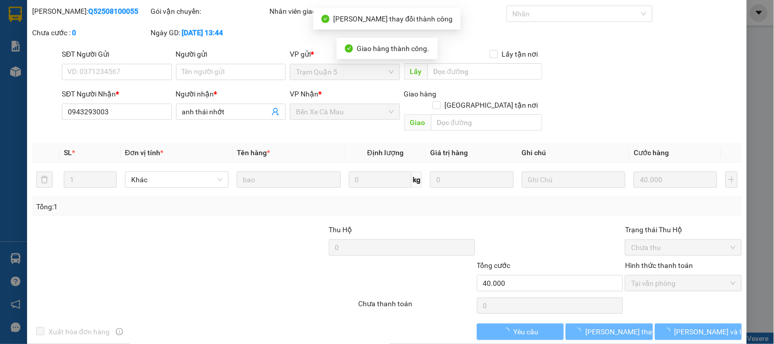
scroll to position [0, 0]
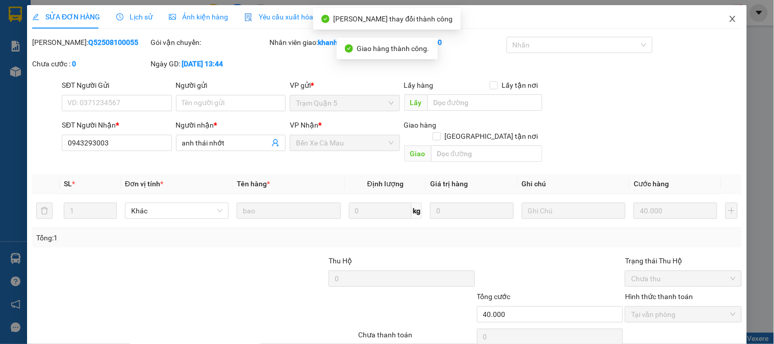
click at [729, 16] on icon "close" at bounding box center [733, 19] width 8 height 8
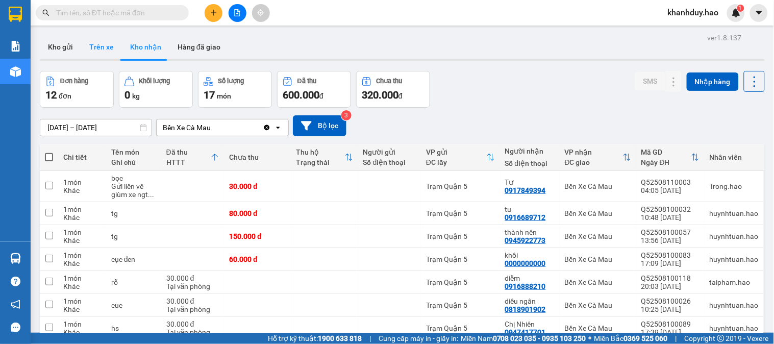
click at [105, 46] on button "Trên xe" at bounding box center [101, 47] width 41 height 25
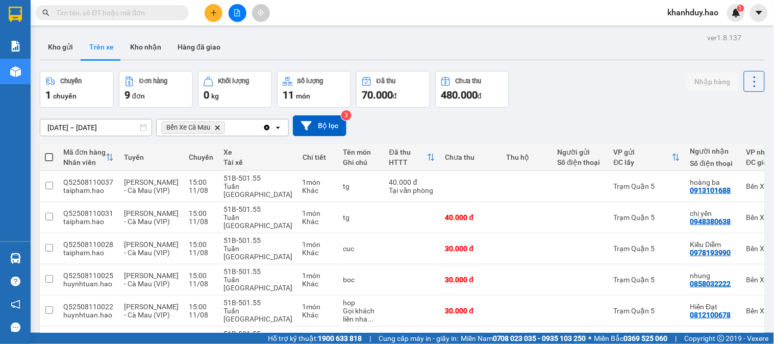
click at [117, 11] on input "text" at bounding box center [116, 12] width 120 height 11
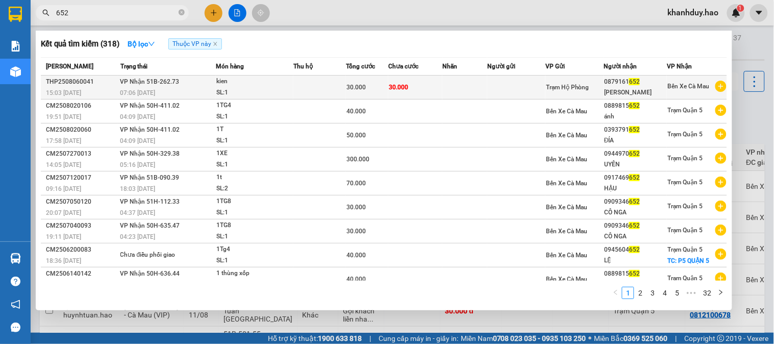
type input "652"
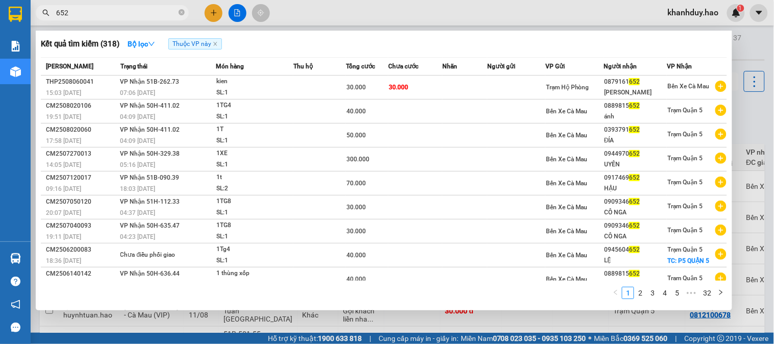
click at [427, 91] on td "30.000" at bounding box center [415, 88] width 54 height 24
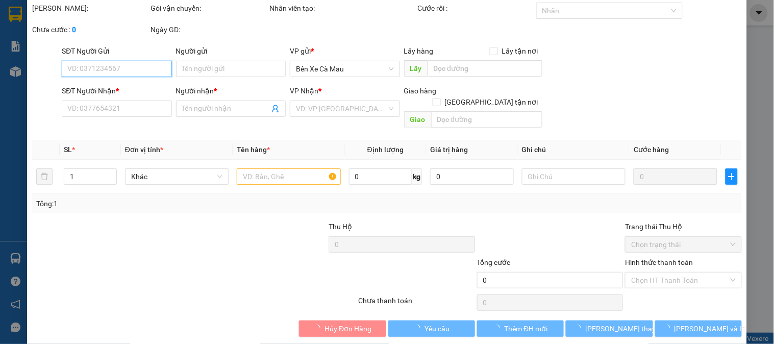
scroll to position [36, 0]
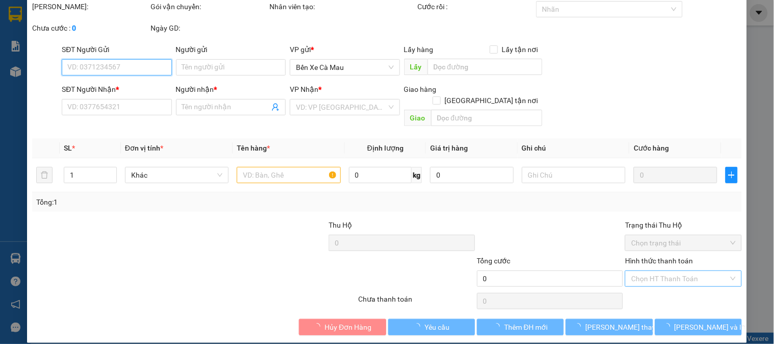
type input "0879161652"
type input "[PERSON_NAME]"
type input "30.000"
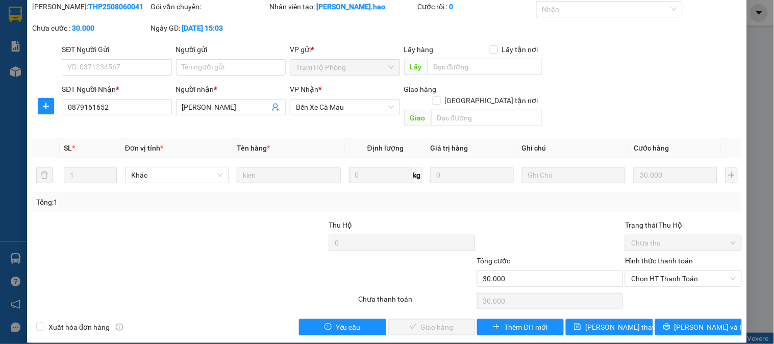
click at [676, 276] on div "Hình thức thanh toán Chọn HT Thanh Toán" at bounding box center [683, 273] width 116 height 36
drag, startPoint x: 676, startPoint y: 273, endPoint x: 676, endPoint y: 267, distance: 5.6
click at [676, 271] on span "Chọn HT Thanh Toán" at bounding box center [683, 278] width 104 height 15
drag, startPoint x: 675, startPoint y: 282, endPoint x: 635, endPoint y: 292, distance: 41.2
click at [672, 285] on div "Tại văn phòng" at bounding box center [677, 287] width 103 height 11
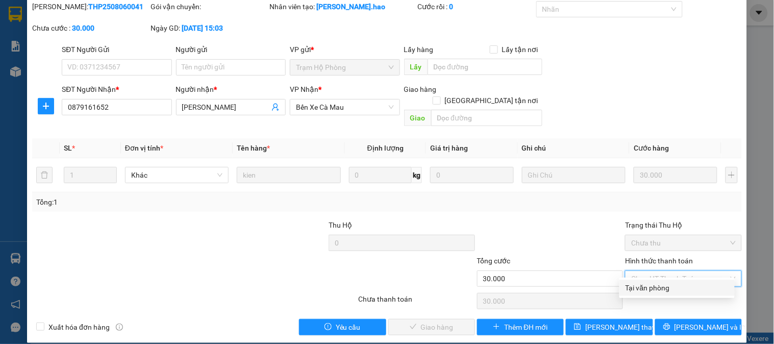
type input "0"
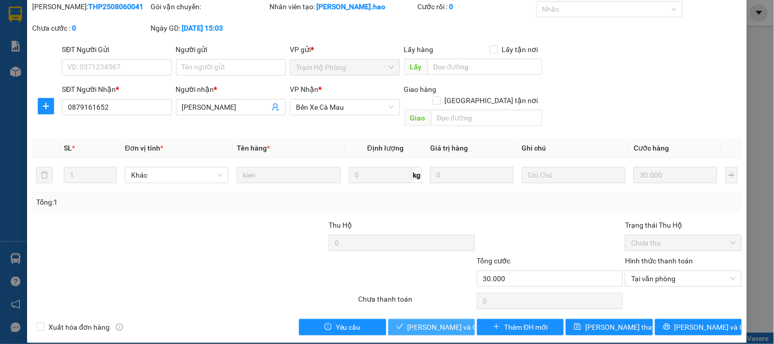
click at [420, 322] on span "[PERSON_NAME] và Giao hàng" at bounding box center [457, 327] width 98 height 11
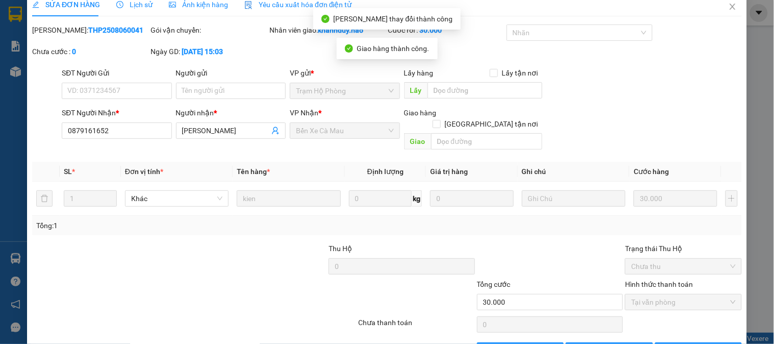
scroll to position [0, 0]
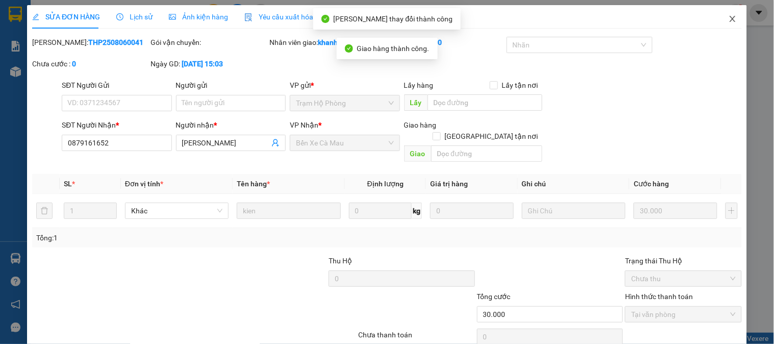
click at [728, 14] on span "Close" at bounding box center [733, 19] width 29 height 29
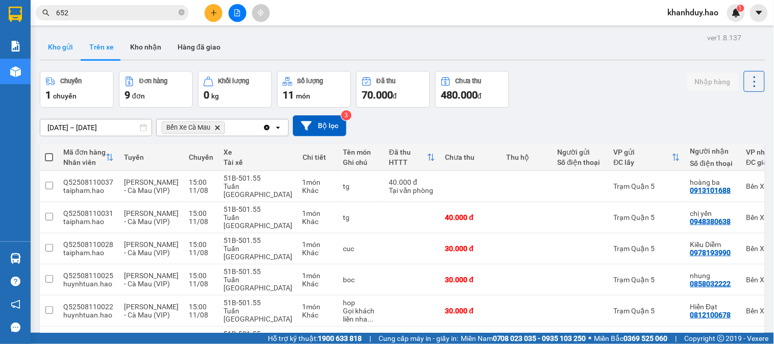
click at [72, 45] on button "Kho gửi" at bounding box center [60, 47] width 41 height 25
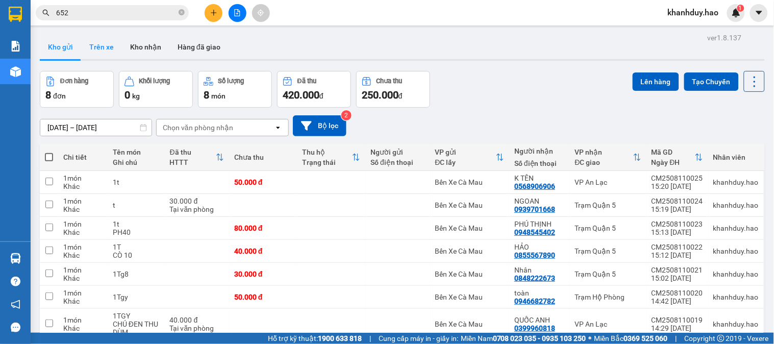
click at [106, 50] on button "Trên xe" at bounding box center [101, 47] width 41 height 25
